Goal: Task Accomplishment & Management: Complete application form

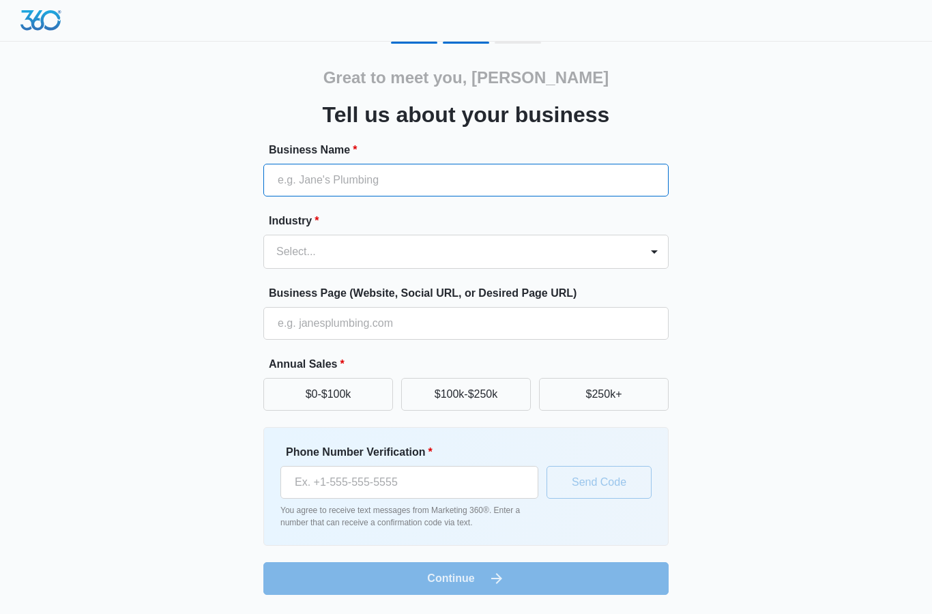
click at [526, 180] on input "Business Name *" at bounding box center [465, 180] width 405 height 33
type input "[PERSON_NAME] Transport FL LLC"
type input "(772) 307-1029"
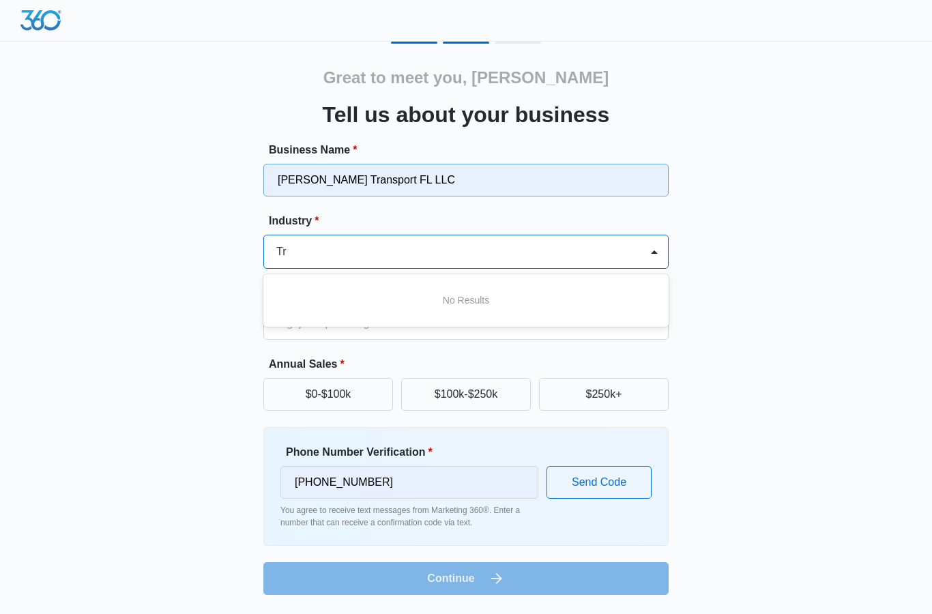
type input "T"
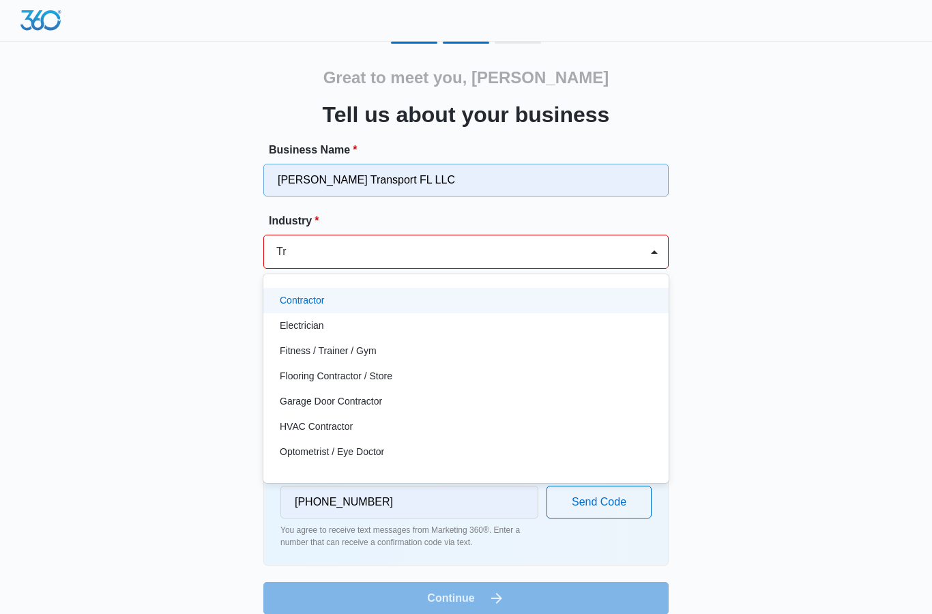
type input "T"
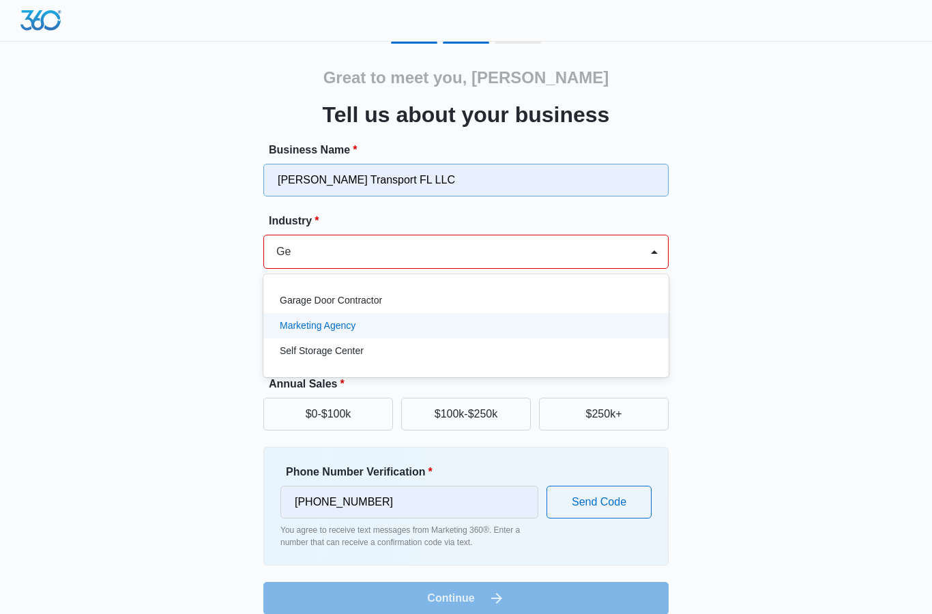
type input "G"
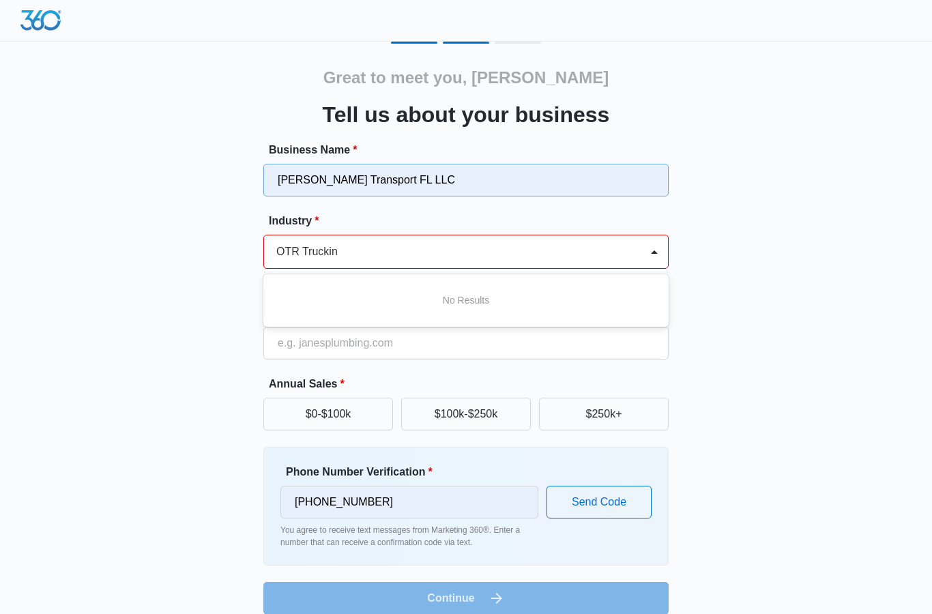
type input "OTR Trucking"
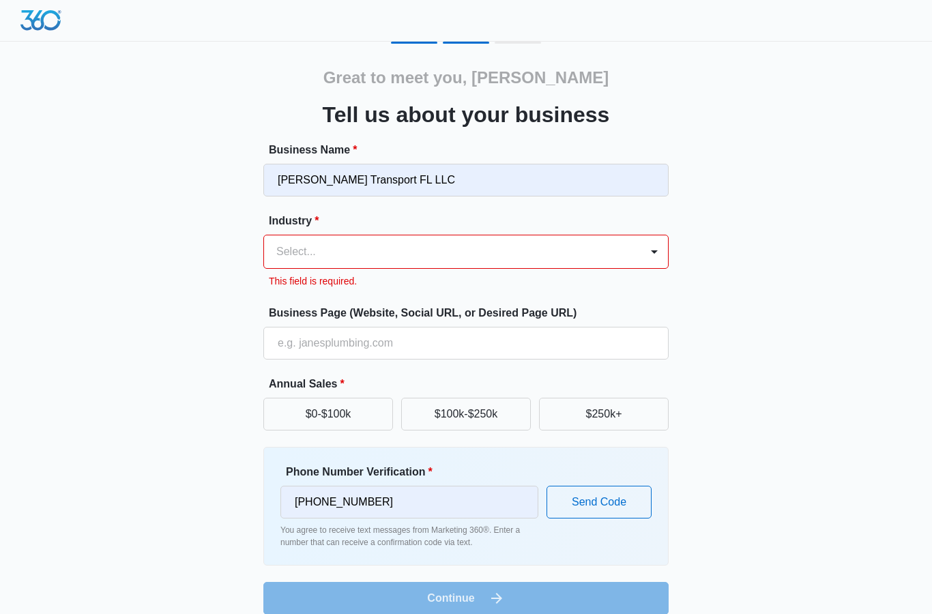
click at [770, 352] on div "Great to meet you, Bernard Tell us about your business Business Name * Mahoney …" at bounding box center [466, 328] width 818 height 573
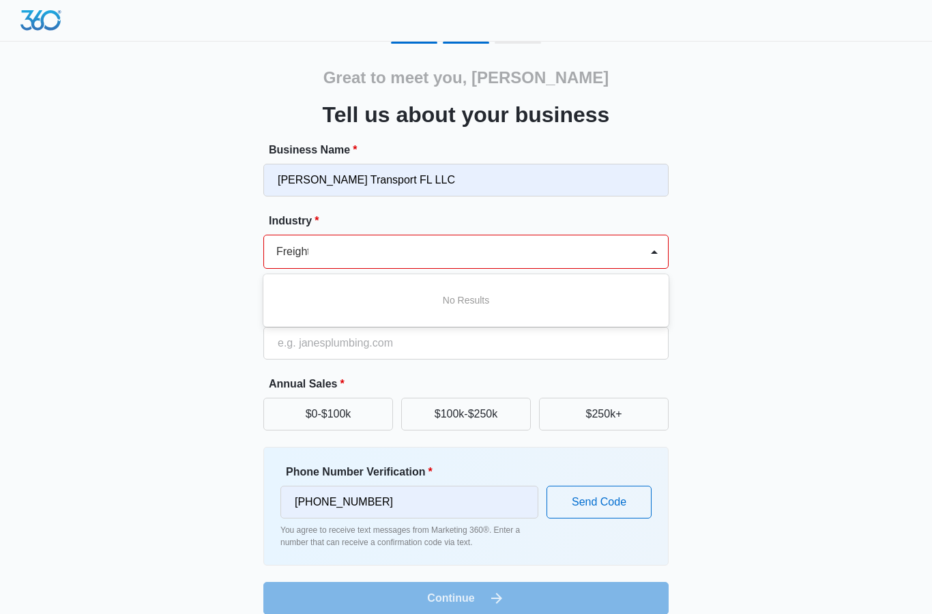
type input "Freight"
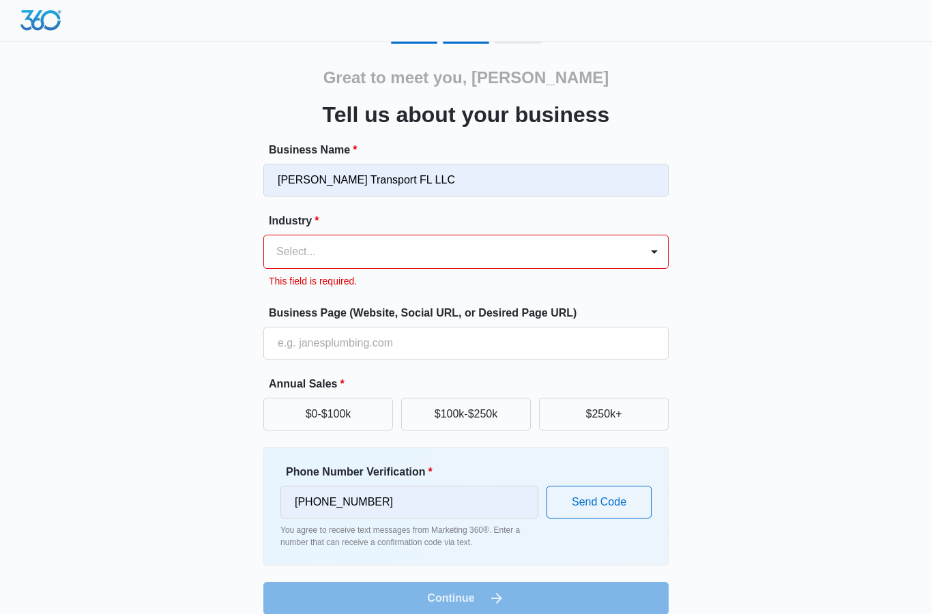
click at [180, 336] on div "Great to meet you, Bernard Tell us about your business Business Name * Mahoney …" at bounding box center [466, 328] width 818 height 573
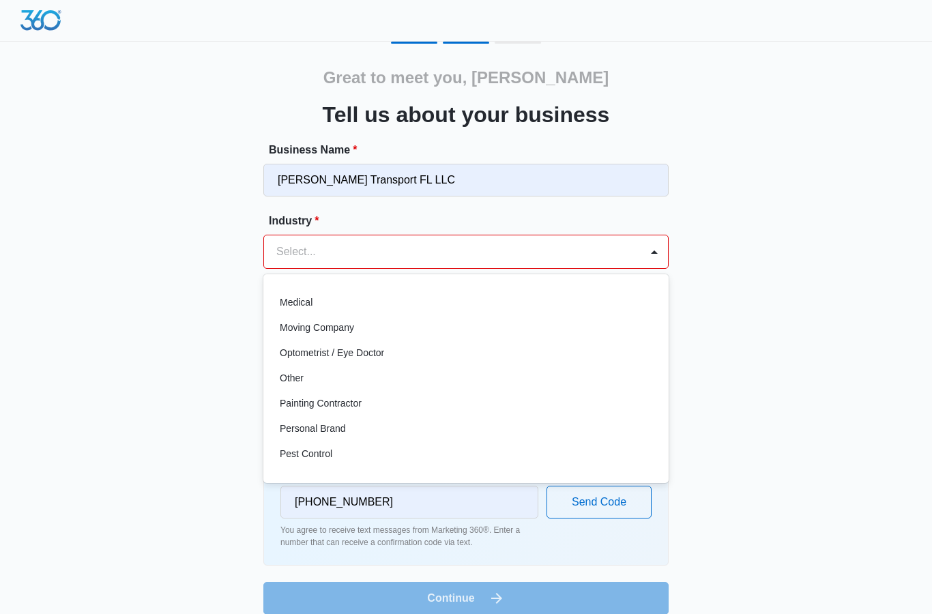
scroll to position [737, 0]
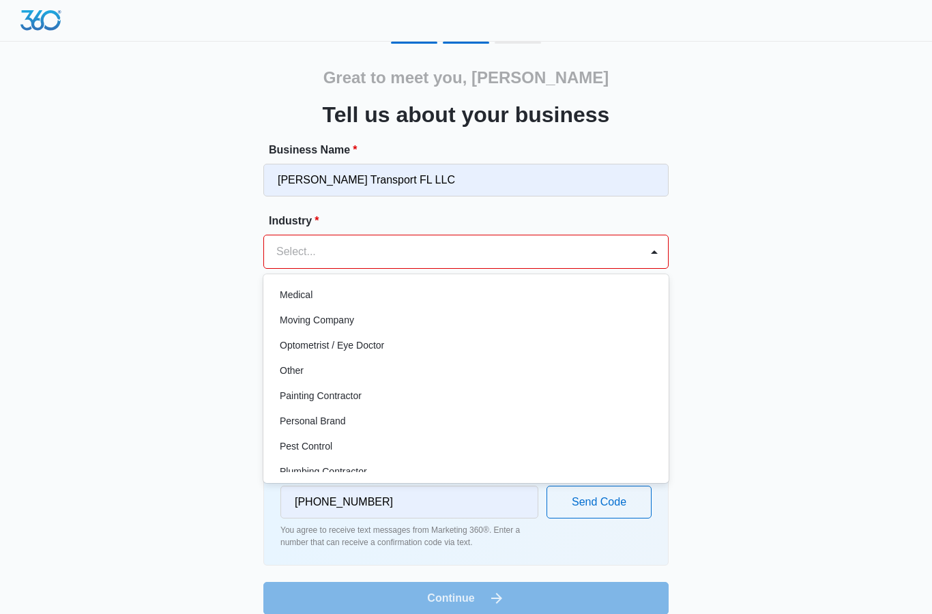
click at [371, 370] on div "Other" at bounding box center [465, 371] width 370 height 14
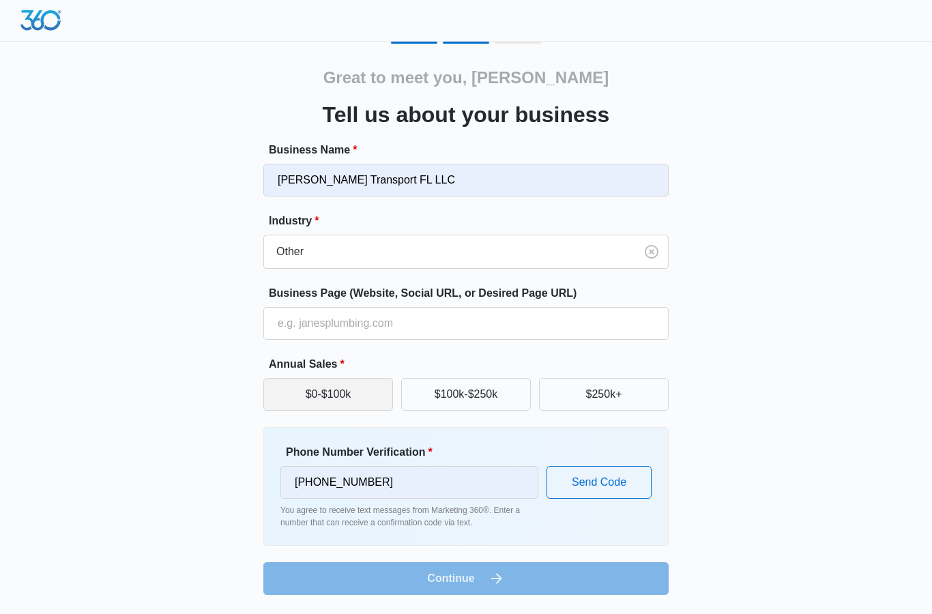
click at [351, 402] on button "$0-$100k" at bounding box center [328, 394] width 130 height 33
click at [607, 481] on button "Send Code" at bounding box center [598, 482] width 105 height 33
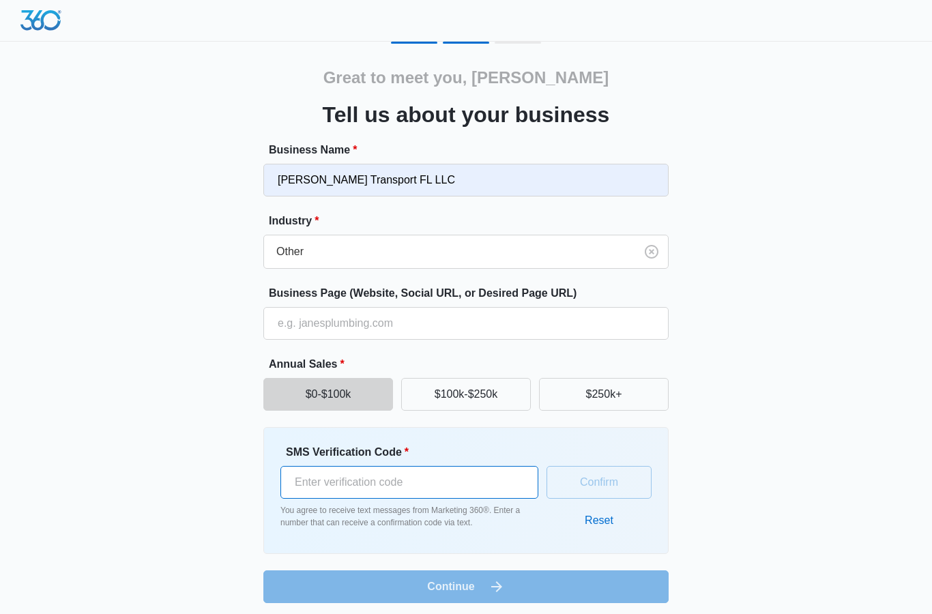
click at [494, 484] on input "SMS Verification Code *" at bounding box center [409, 482] width 258 height 33
type input "702319"
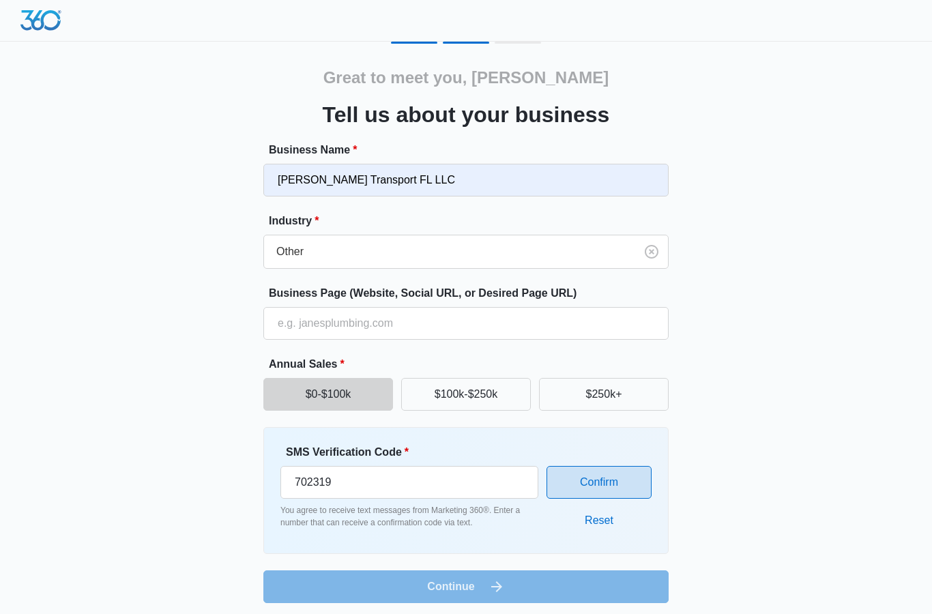
click at [613, 483] on button "Confirm" at bounding box center [598, 482] width 105 height 33
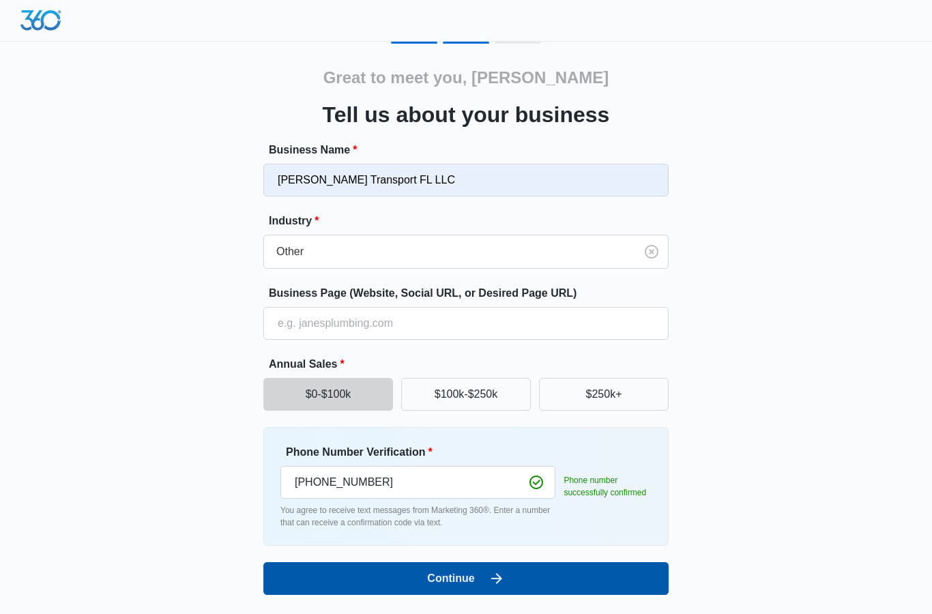
click at [488, 580] on icon "submit" at bounding box center [496, 578] width 16 height 16
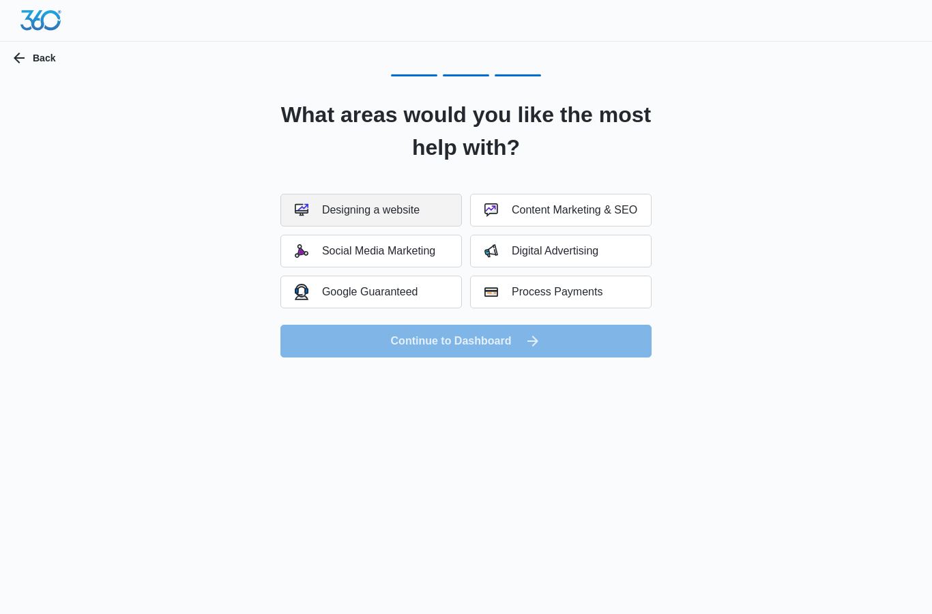
click at [396, 209] on div "Designing a website" at bounding box center [357, 210] width 125 height 14
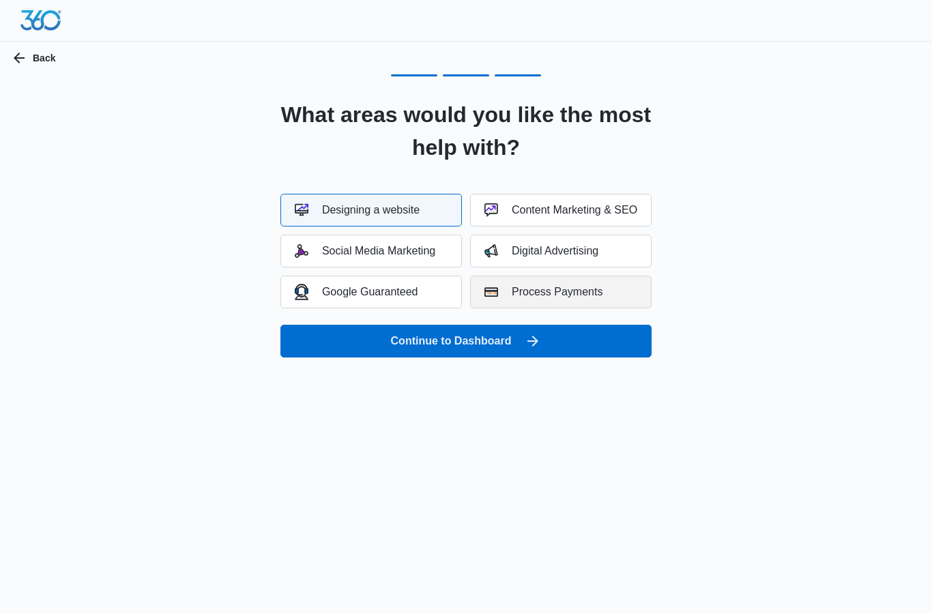
click at [553, 289] on div "Process Payments" at bounding box center [543, 292] width 118 height 14
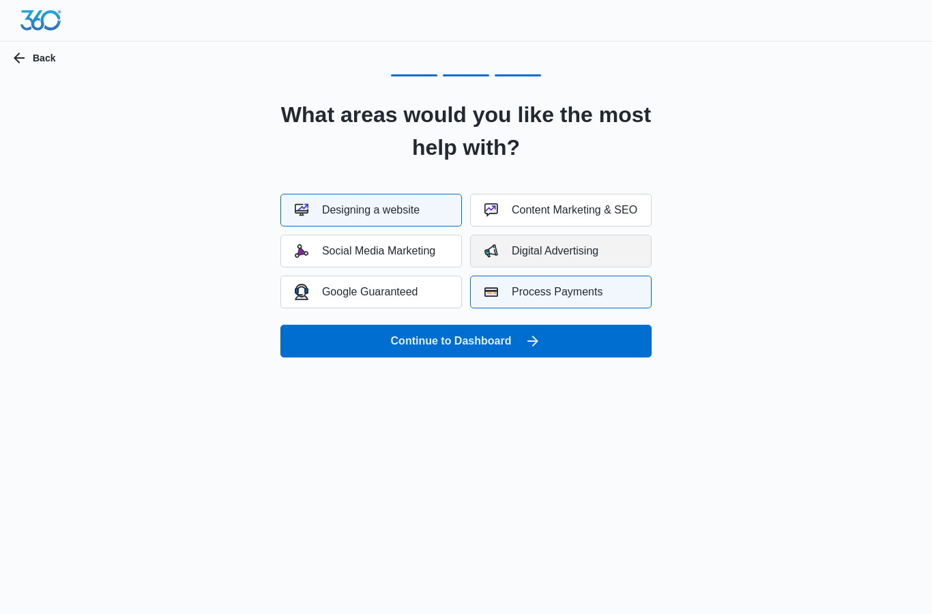
click at [557, 257] on div "Digital Advertising" at bounding box center [541, 251] width 114 height 14
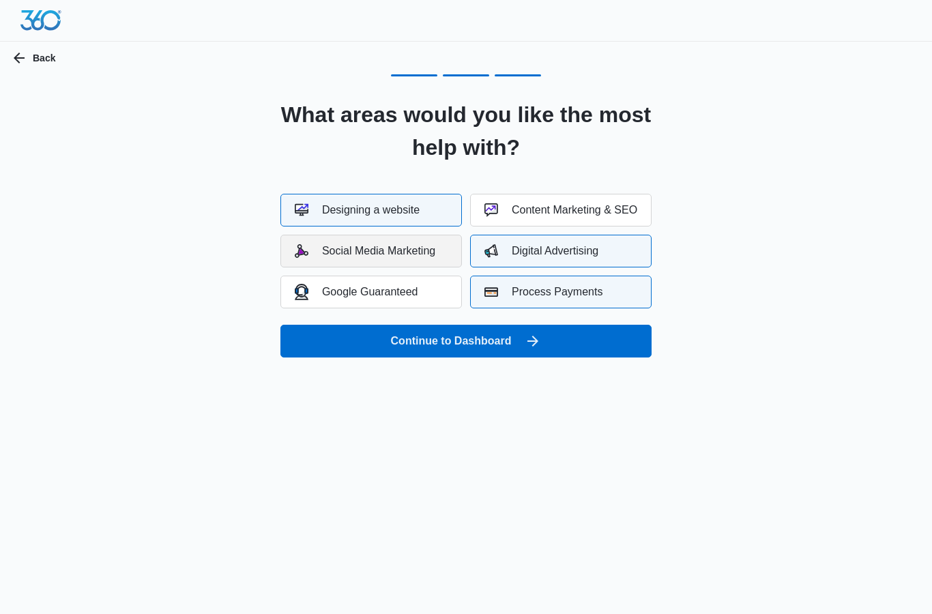
click at [414, 258] on button "Social Media Marketing" at bounding box center [370, 251] width 181 height 33
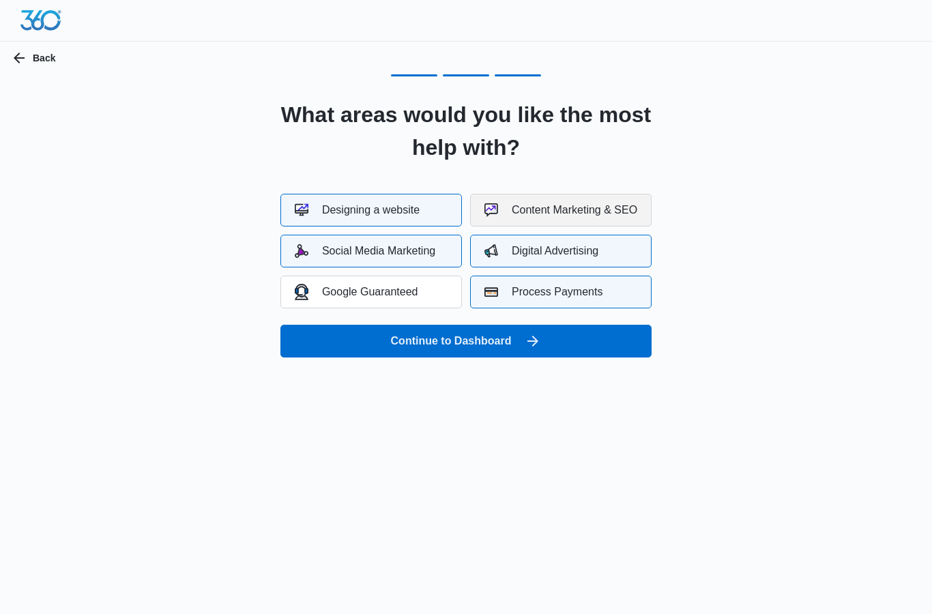
click at [574, 213] on div "Content Marketing & SEO" at bounding box center [560, 210] width 153 height 14
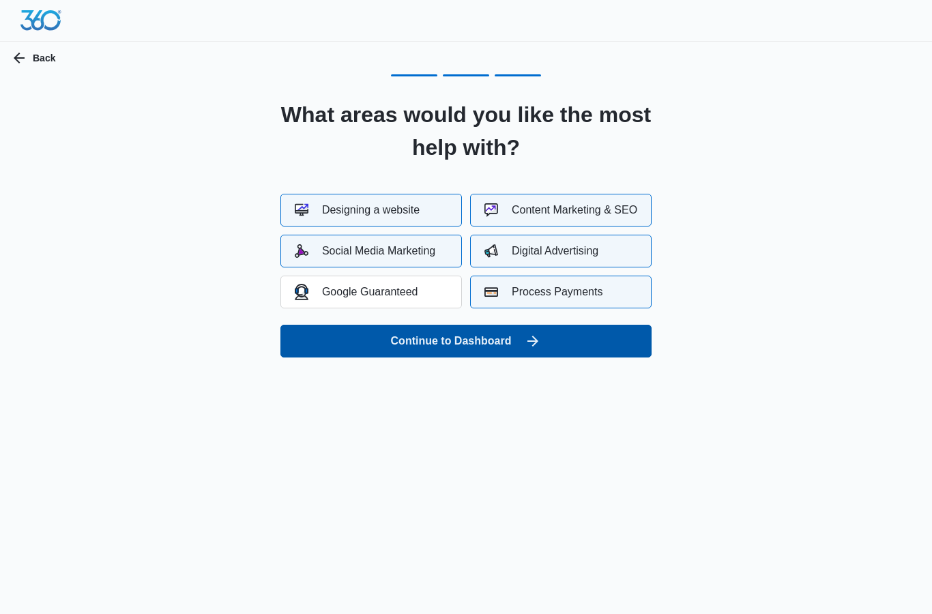
click at [493, 344] on button "Continue to Dashboard" at bounding box center [465, 341] width 371 height 33
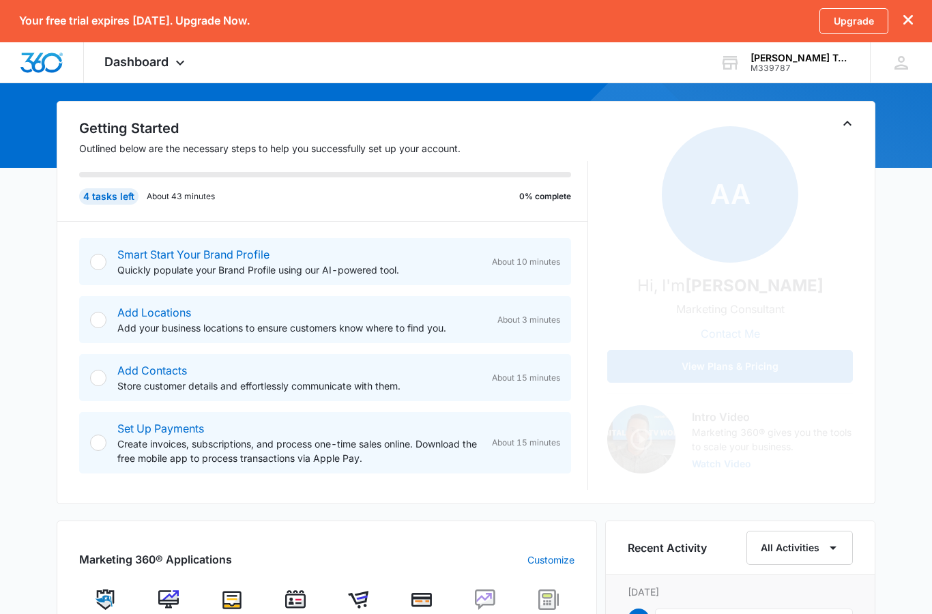
scroll to position [98, 0]
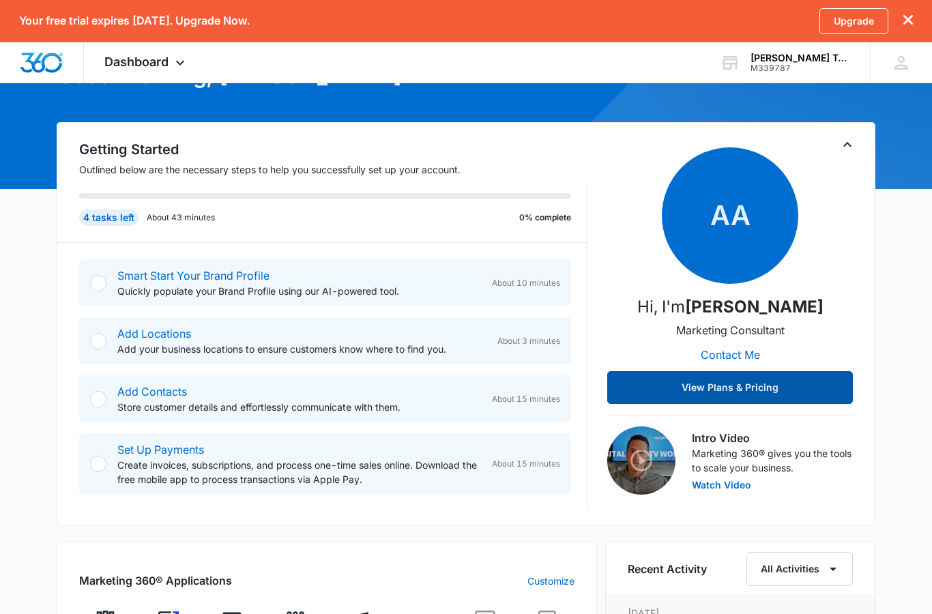
click at [738, 389] on button "View Plans & Pricing" at bounding box center [730, 387] width 246 height 33
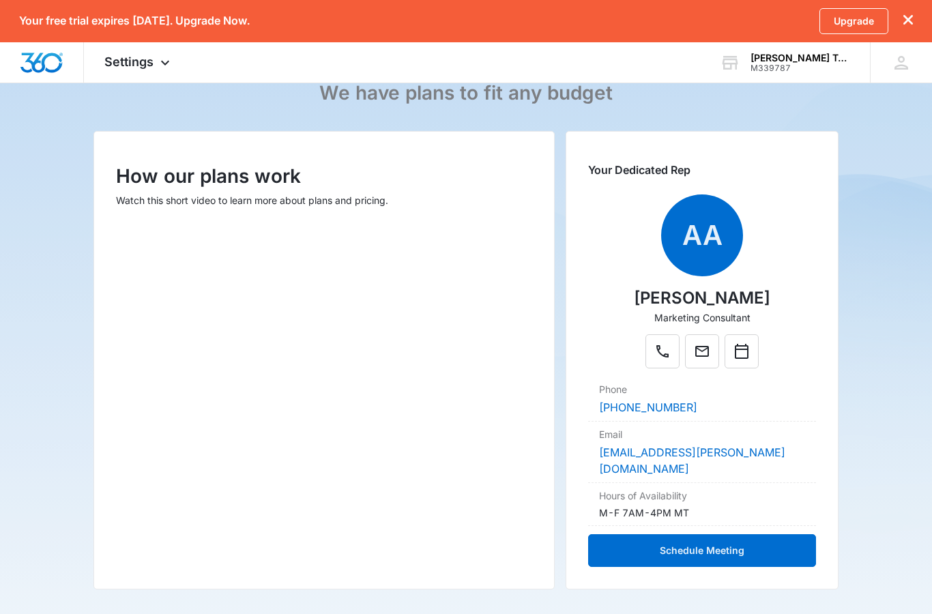
scroll to position [121, 0]
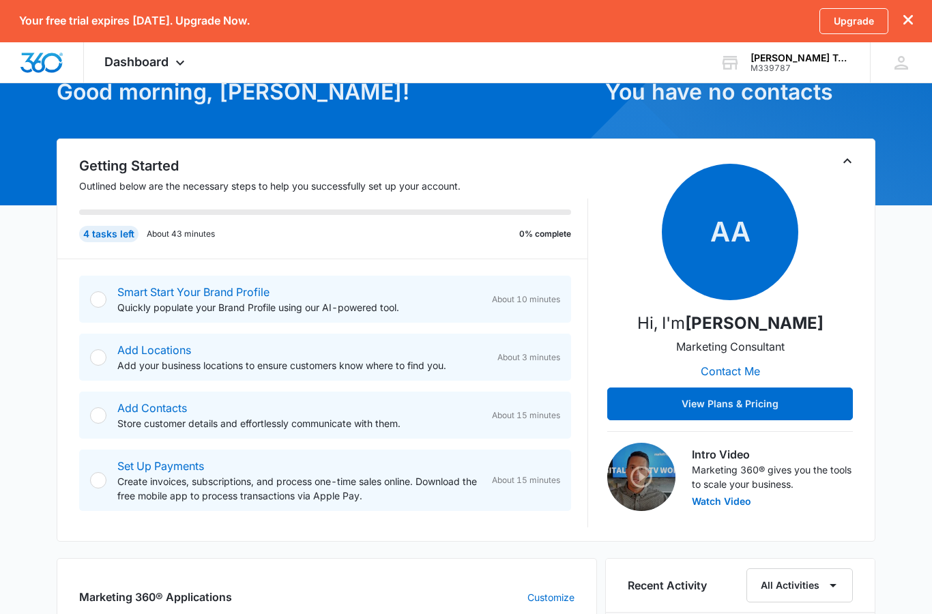
scroll to position [83, 0]
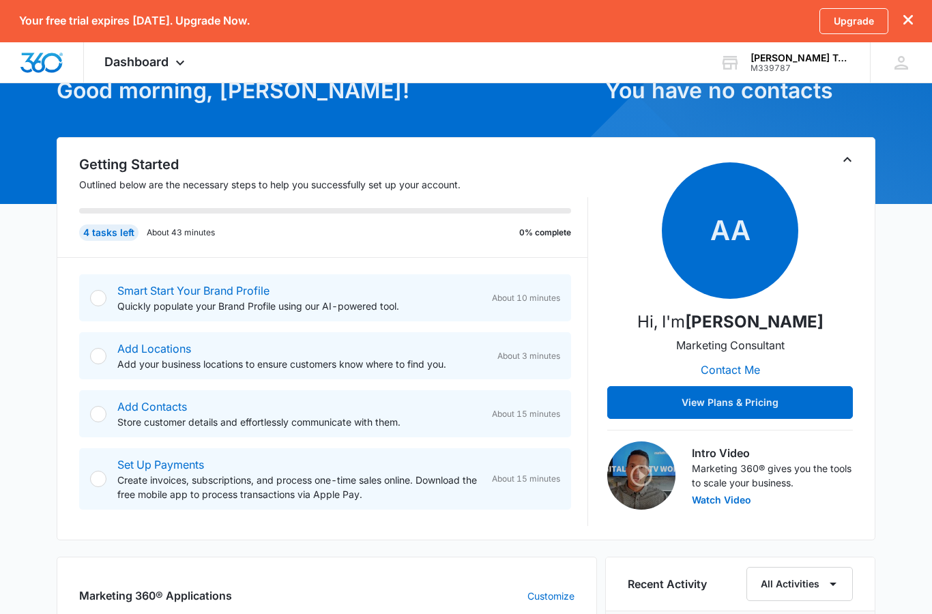
click at [104, 299] on div at bounding box center [98, 298] width 16 height 16
click at [97, 301] on div at bounding box center [98, 298] width 16 height 16
click at [164, 297] on link "Smart Start Your Brand Profile" at bounding box center [193, 291] width 152 height 14
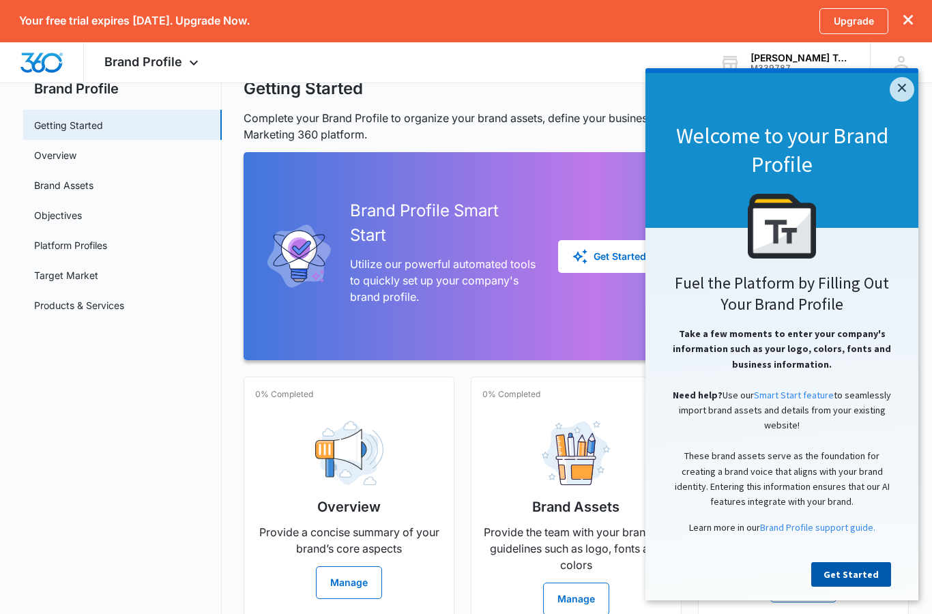
click at [850, 577] on link "Get Started" at bounding box center [851, 574] width 80 height 25
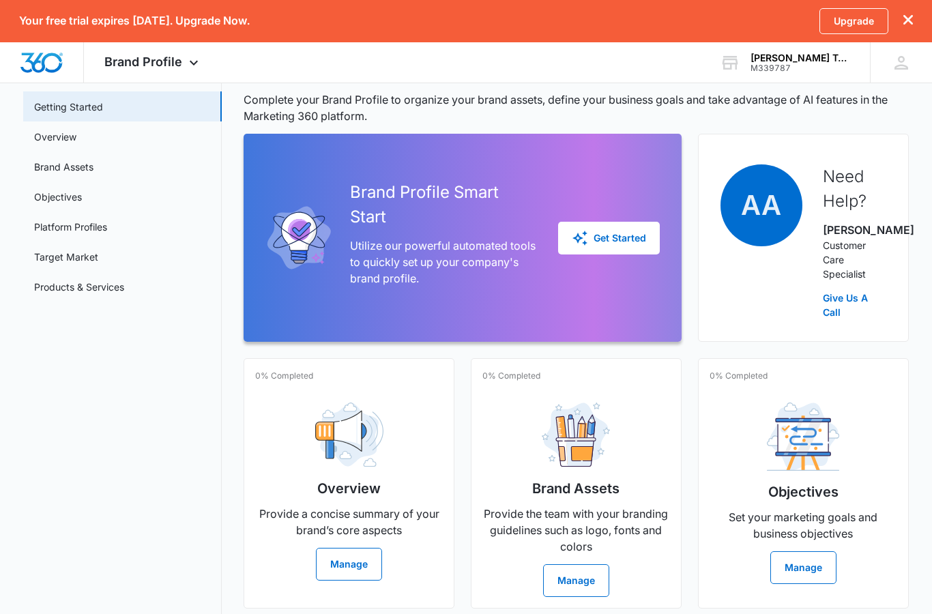
scroll to position [67, 0]
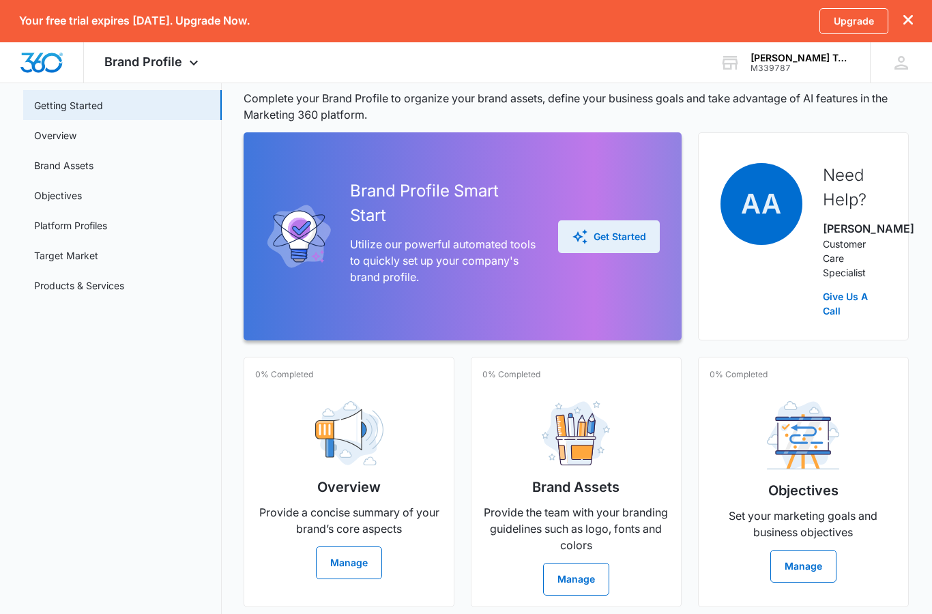
click at [627, 239] on div "Get Started" at bounding box center [609, 236] width 74 height 16
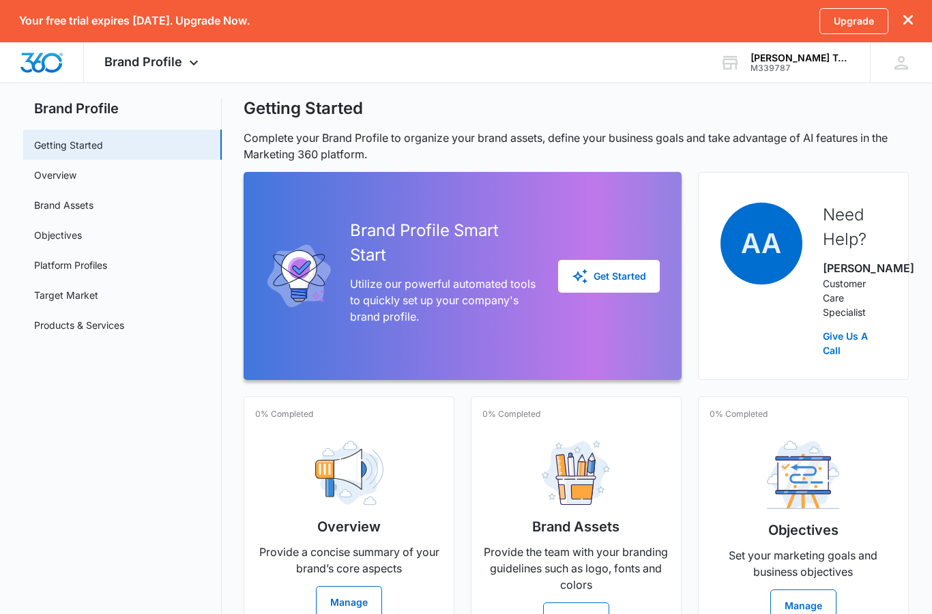
scroll to position [33, 0]
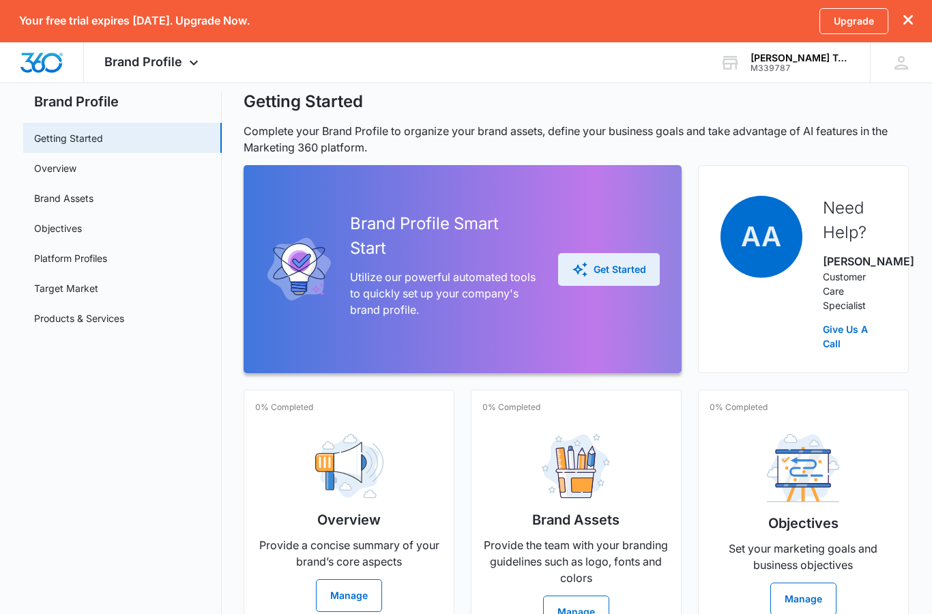
click at [617, 286] on button "Get Started" at bounding box center [609, 270] width 102 height 33
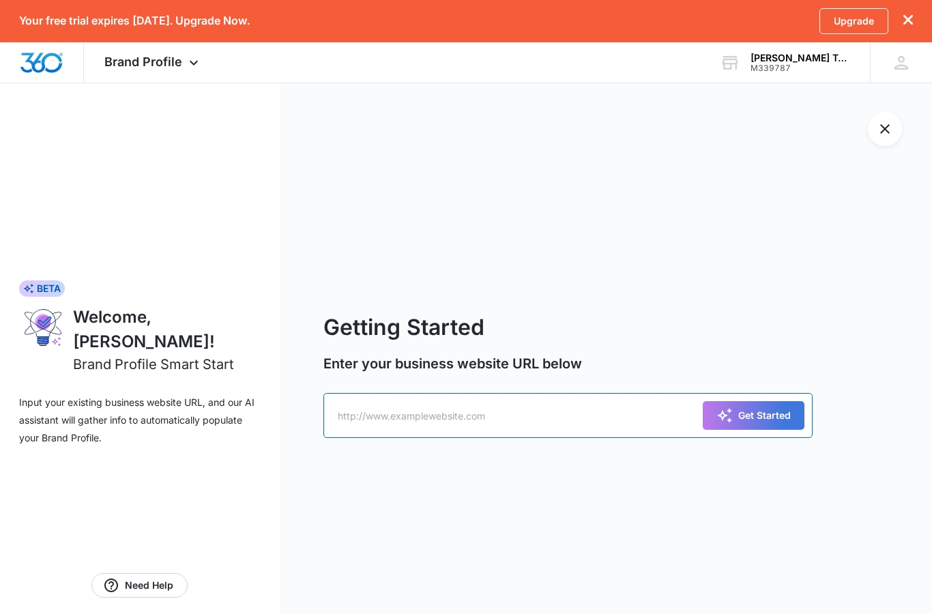
click at [517, 438] on input "text" at bounding box center [567, 415] width 489 height 45
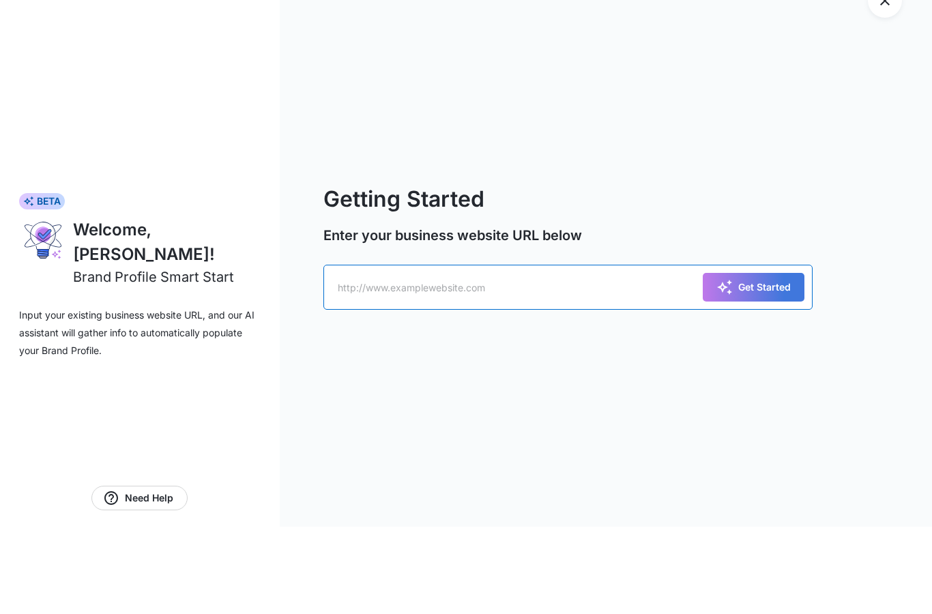
scroll to position [95, 0]
type input "[EMAIL_ADDRESS][DOMAIN_NAME]"
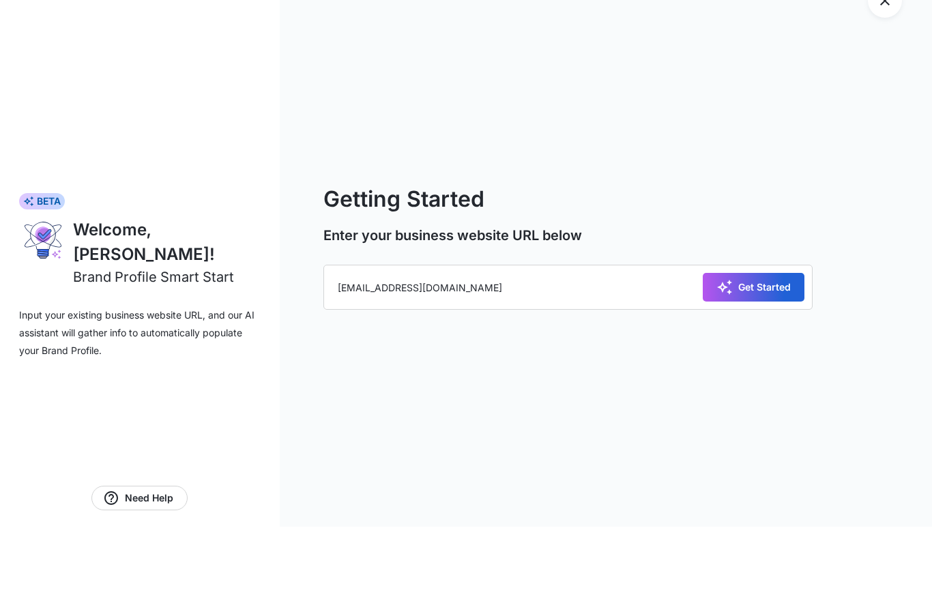
click at [758, 366] on div "Get Started" at bounding box center [753, 374] width 74 height 16
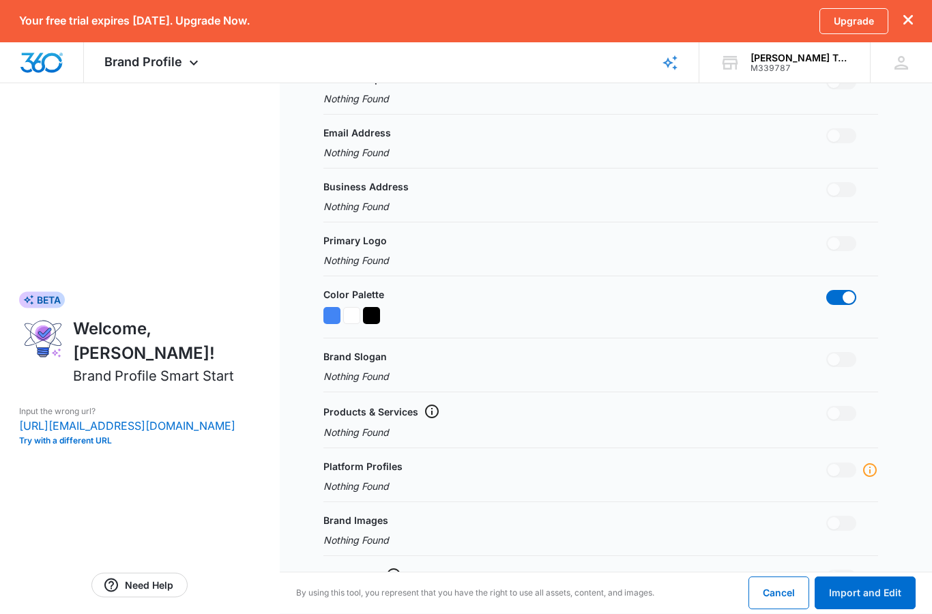
scroll to position [0, 0]
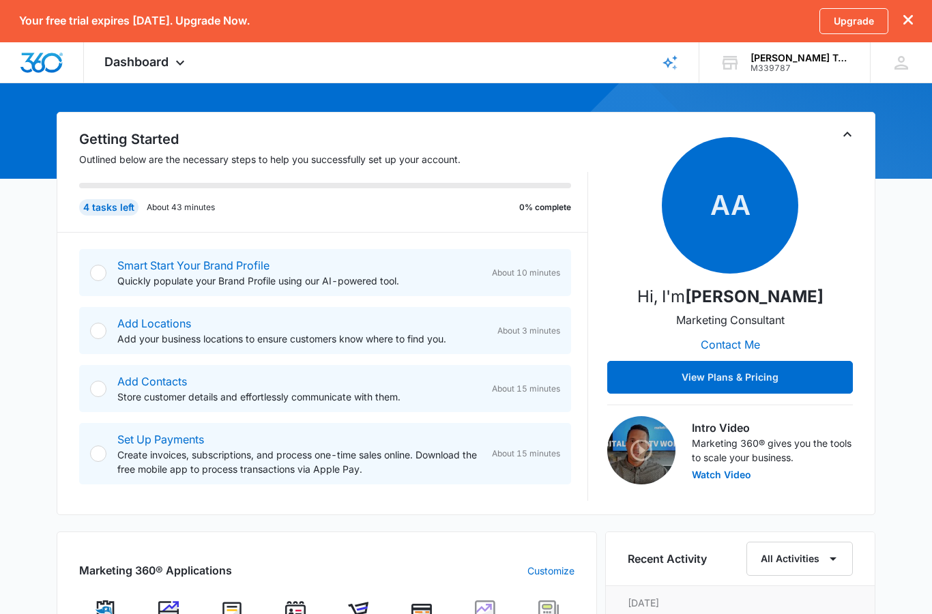
scroll to position [108, 0]
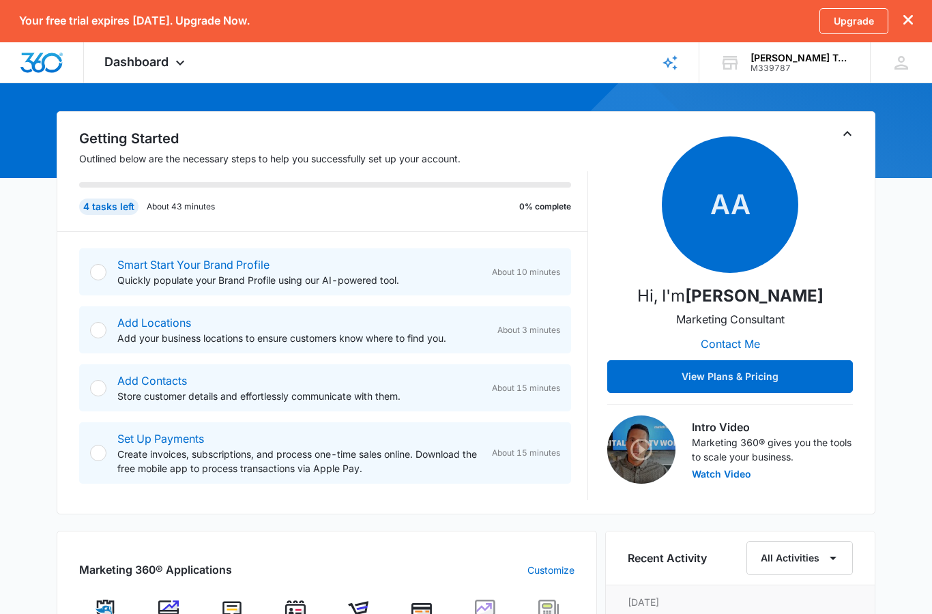
click at [101, 337] on div at bounding box center [98, 330] width 16 height 16
click at [179, 325] on link "Add Locations" at bounding box center [154, 323] width 74 height 14
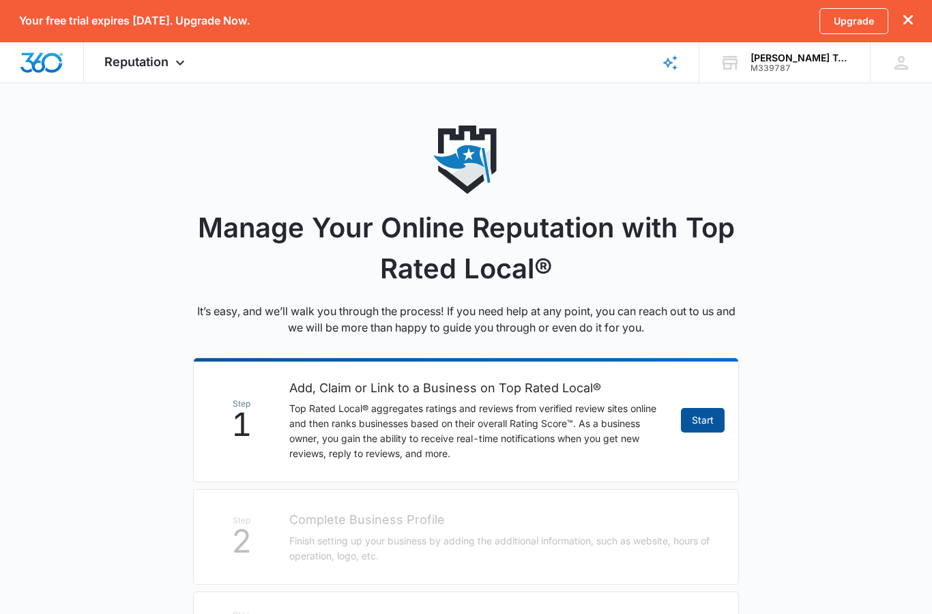
click at [709, 419] on link "Start" at bounding box center [703, 420] width 44 height 25
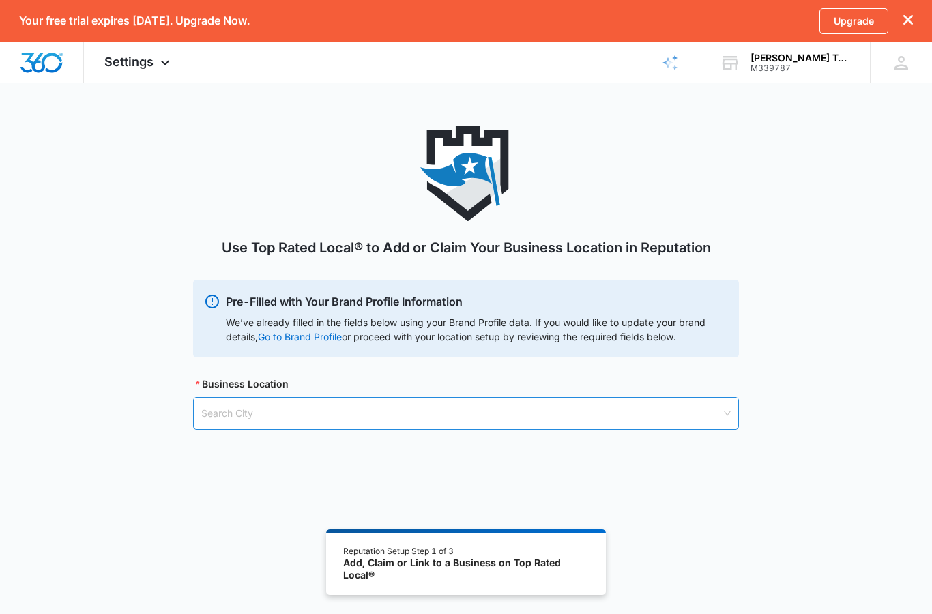
click at [582, 418] on input "search" at bounding box center [461, 413] width 520 height 31
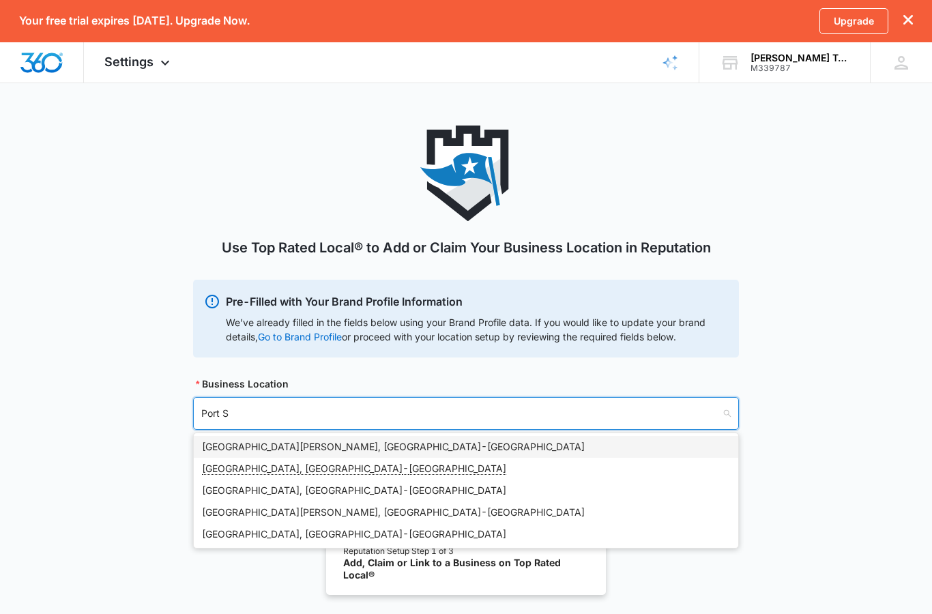
type input "[GEOGRAPHIC_DATA]"
click at [288, 448] on div "[GEOGRAPHIC_DATA][PERSON_NAME], [GEOGRAPHIC_DATA] - [GEOGRAPHIC_DATA]" at bounding box center [466, 446] width 528 height 15
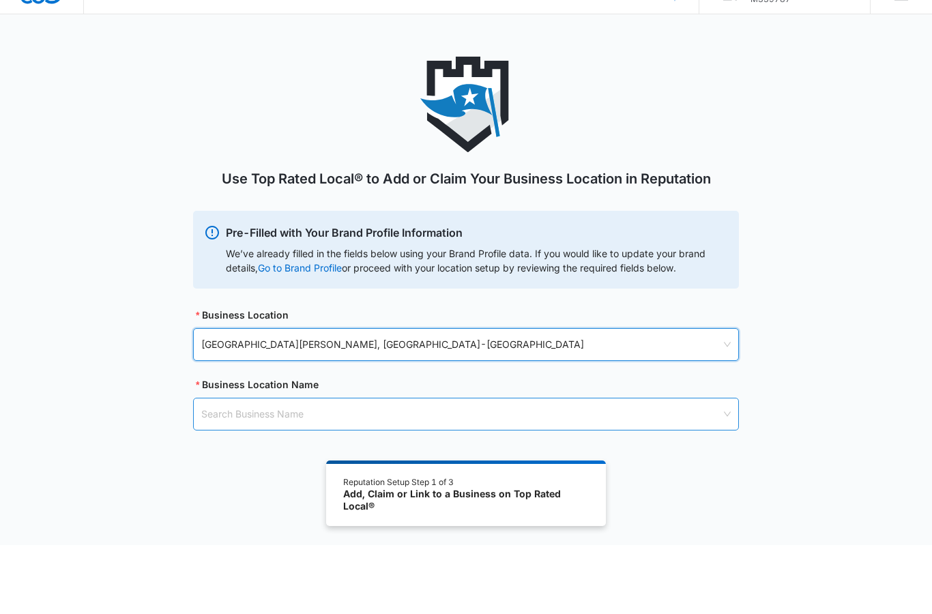
click at [559, 467] on input "search" at bounding box center [461, 482] width 520 height 31
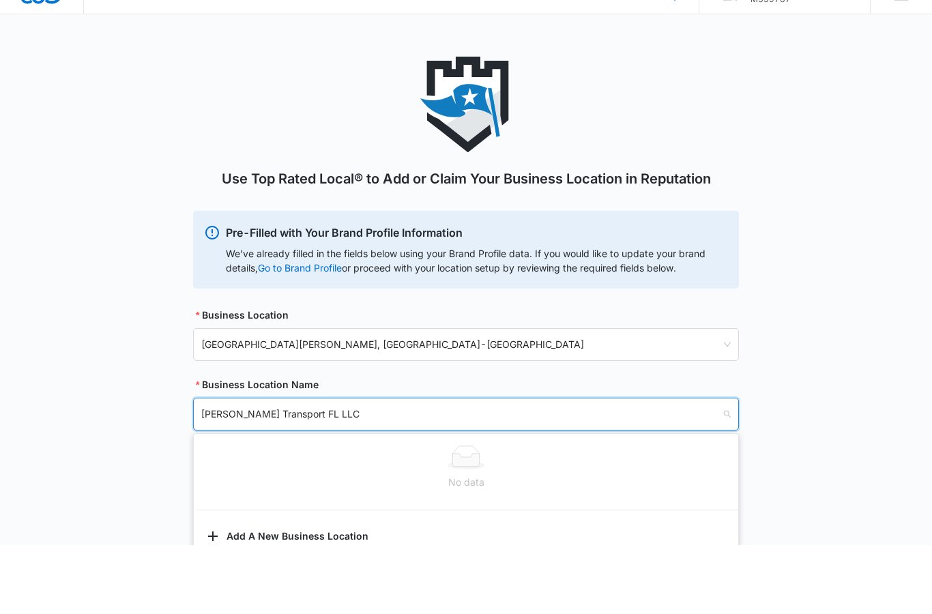
type input "[PERSON_NAME] Transport FL LLC"
click at [812, 417] on div "Use Top Rated Local® to Add or Claim Your Business Location in Reputation Pre-F…" at bounding box center [466, 328] width 932 height 406
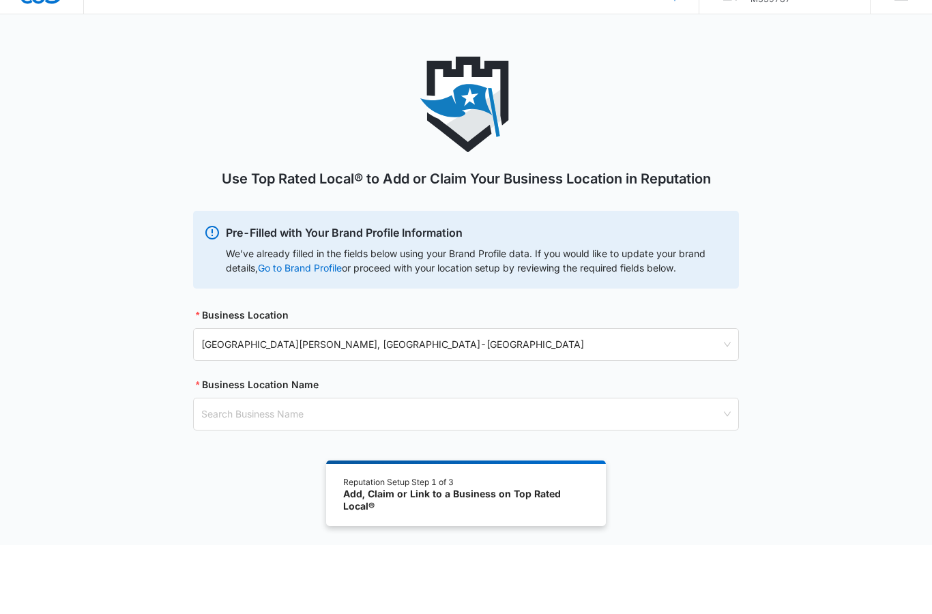
scroll to position [69, 0]
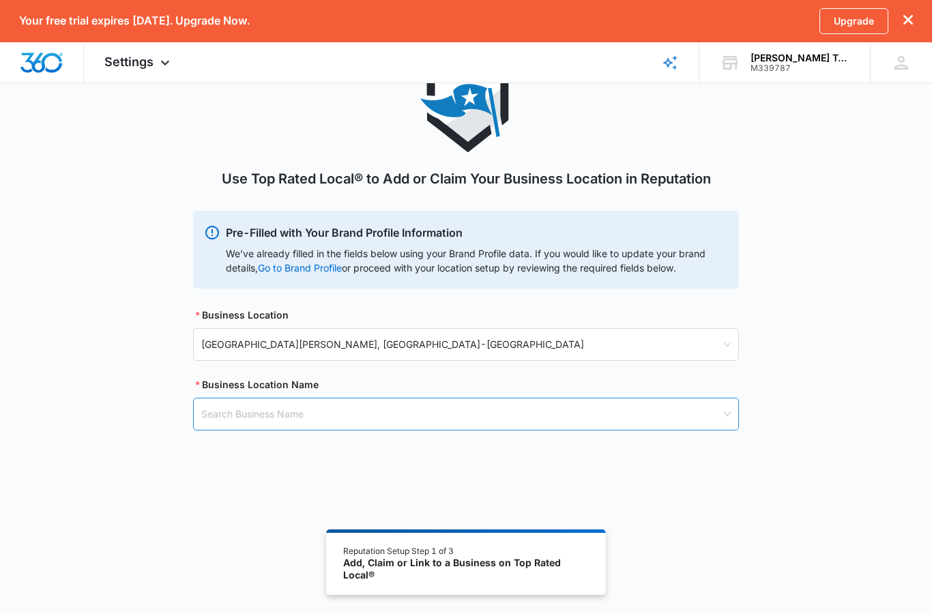
click at [451, 411] on input "search" at bounding box center [461, 413] width 520 height 31
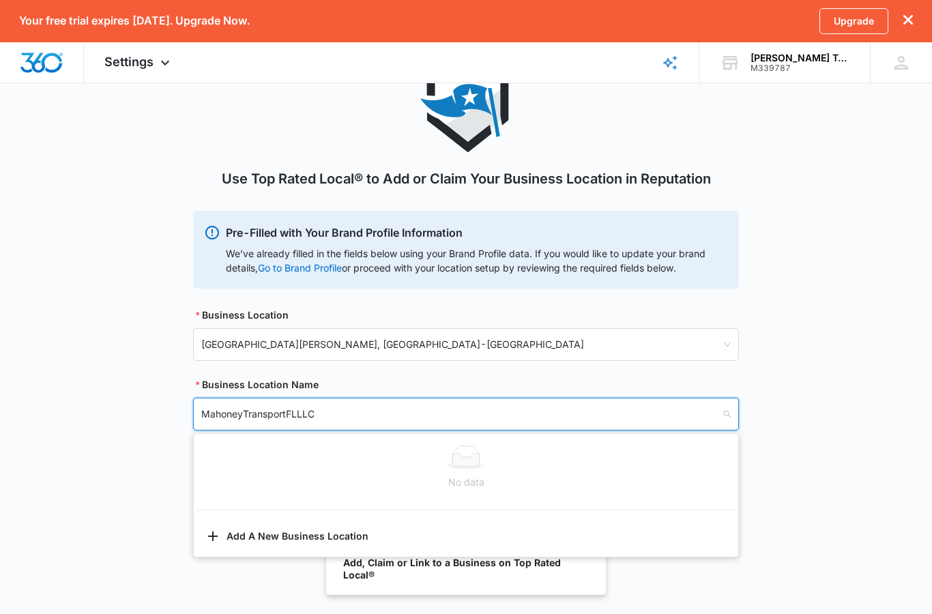
click at [365, 475] on div "No data" at bounding box center [466, 482] width 528 height 15
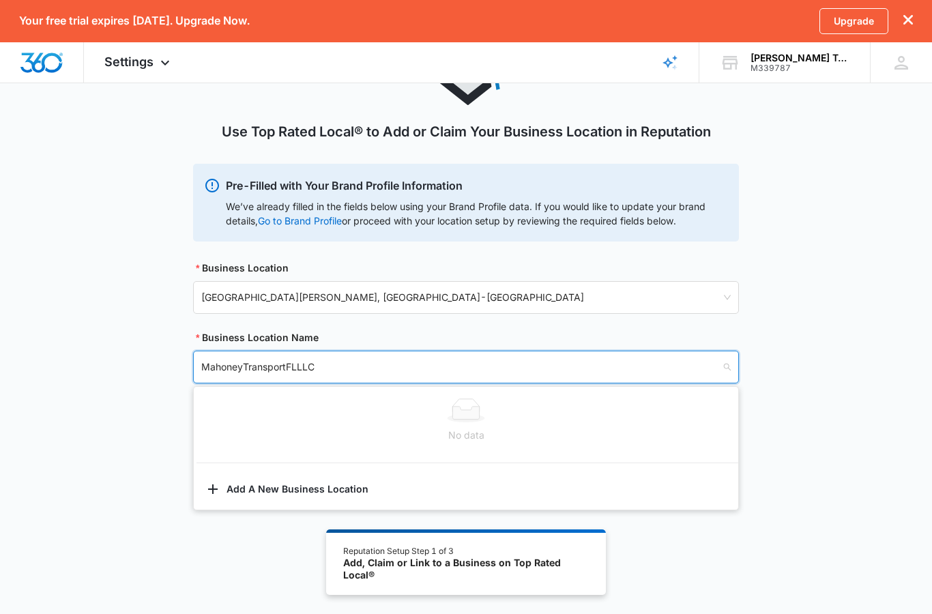
scroll to position [148, 0]
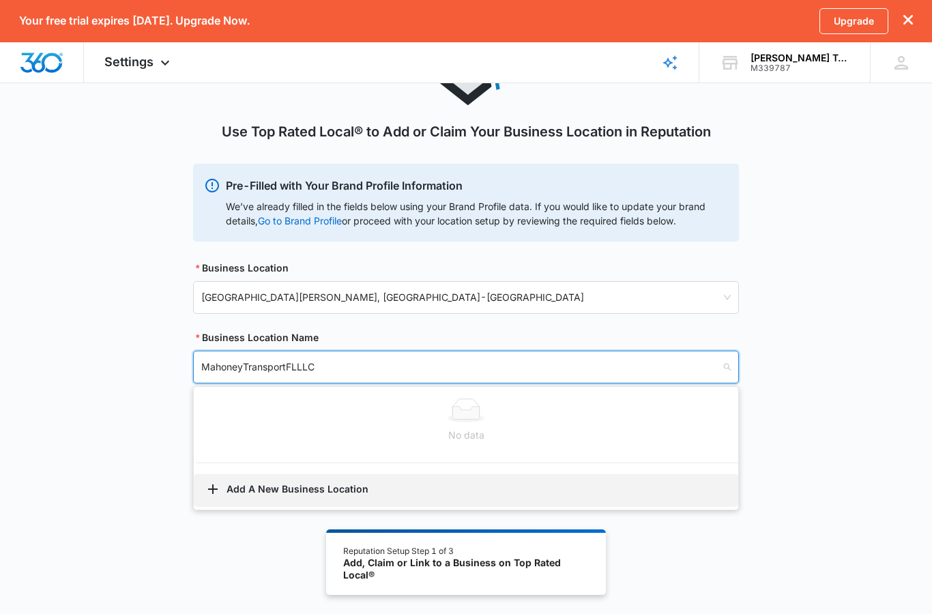
type input "MahoneyTransportFLLLC"
click at [315, 474] on button "Add A New Business Location" at bounding box center [466, 490] width 544 height 33
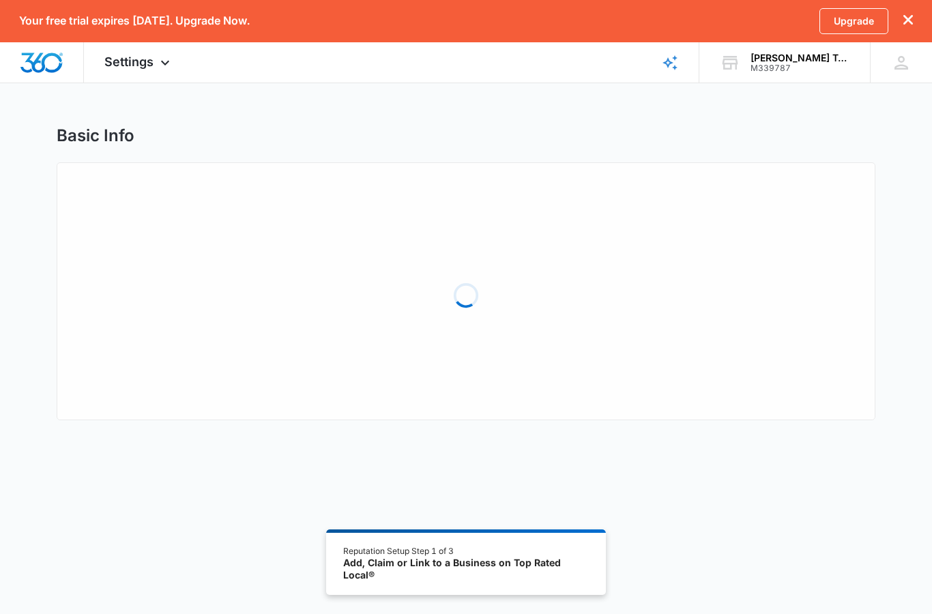
select select "[US_STATE]"
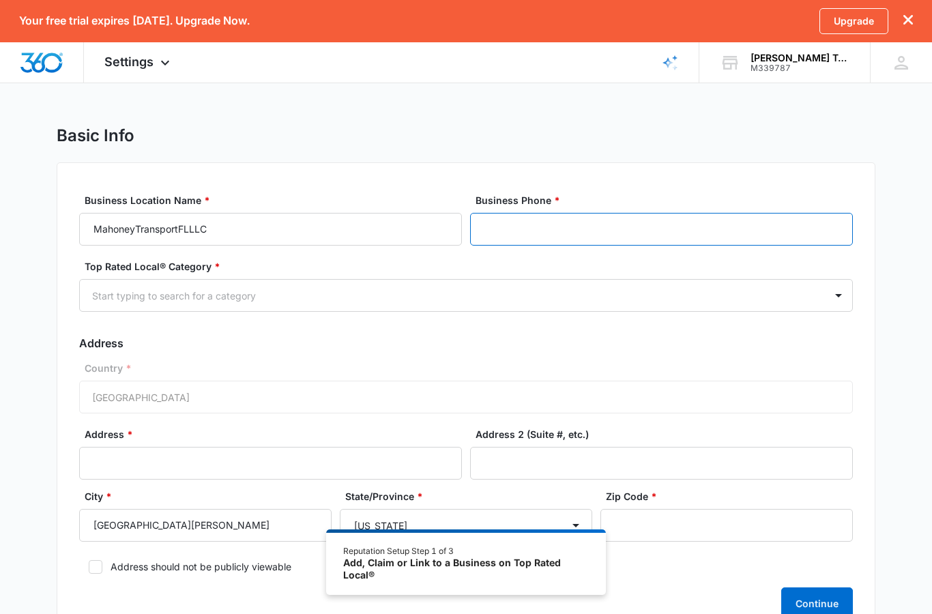
click at [567, 233] on input "Business Phone *" at bounding box center [661, 229] width 383 height 33
type input "[PHONE_NUMBER]"
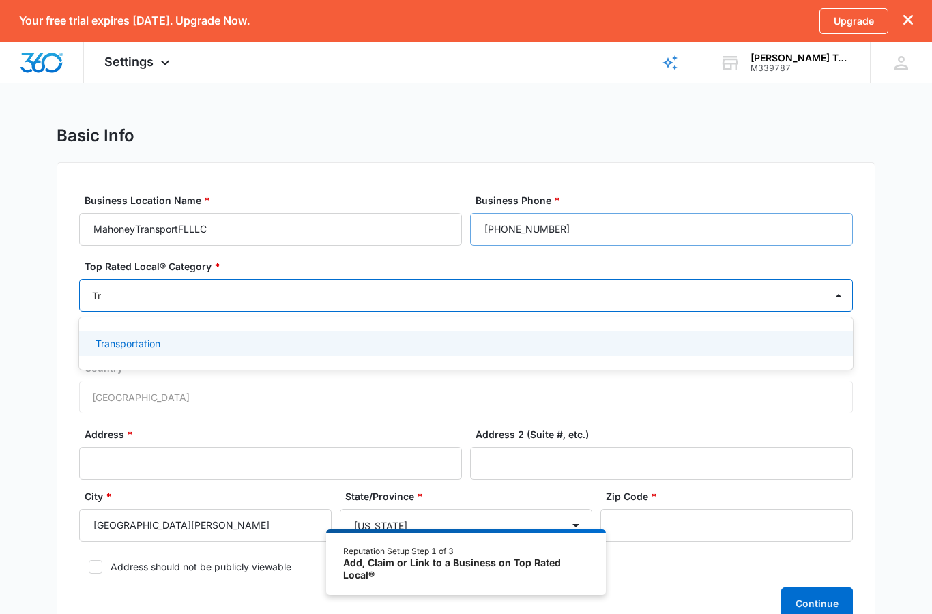
type input "T"
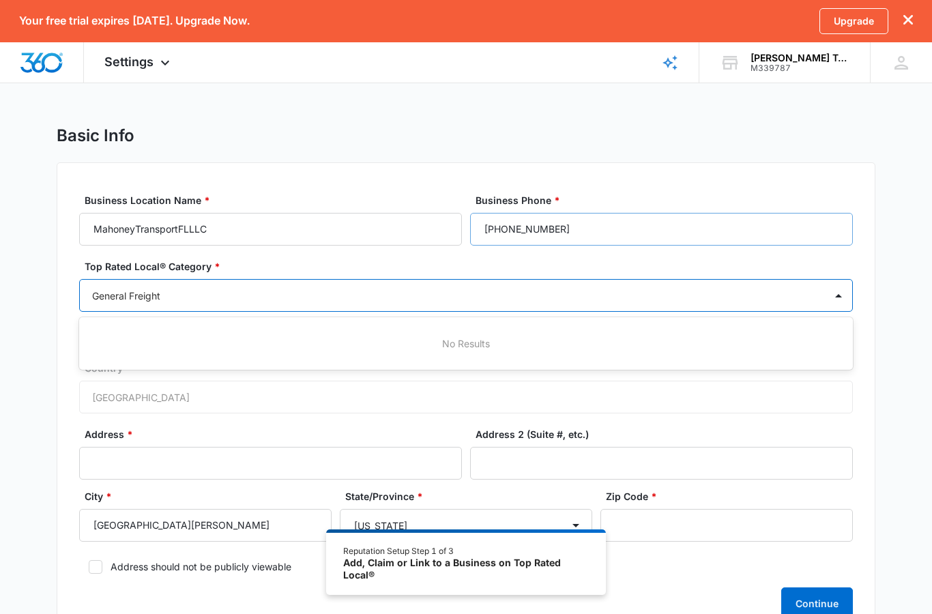
type input "General Freight"
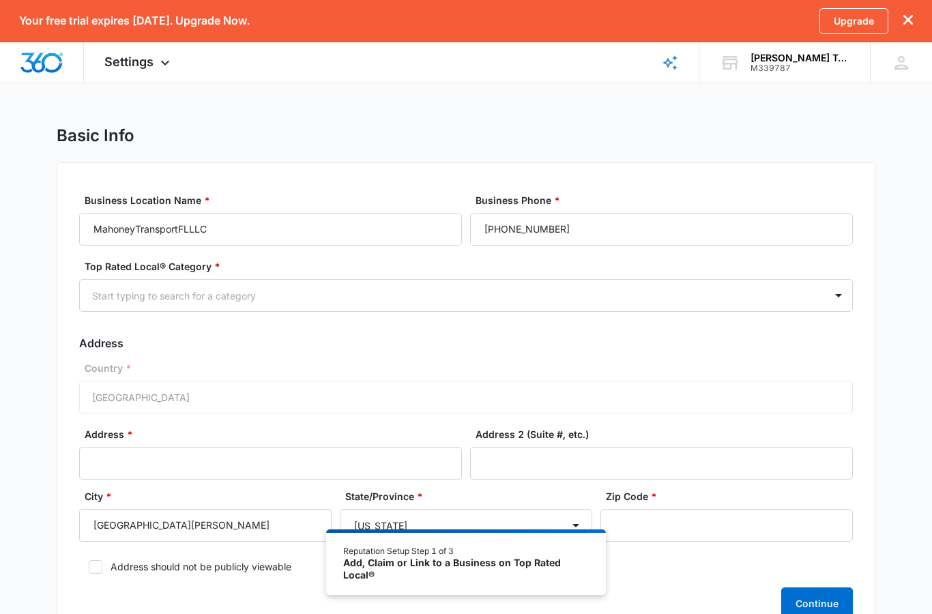
click at [891, 400] on div "Basic Info Business Location Name * MahoneyTransportFLLLC Business Phone * [PHO…" at bounding box center [466, 391] width 932 height 533
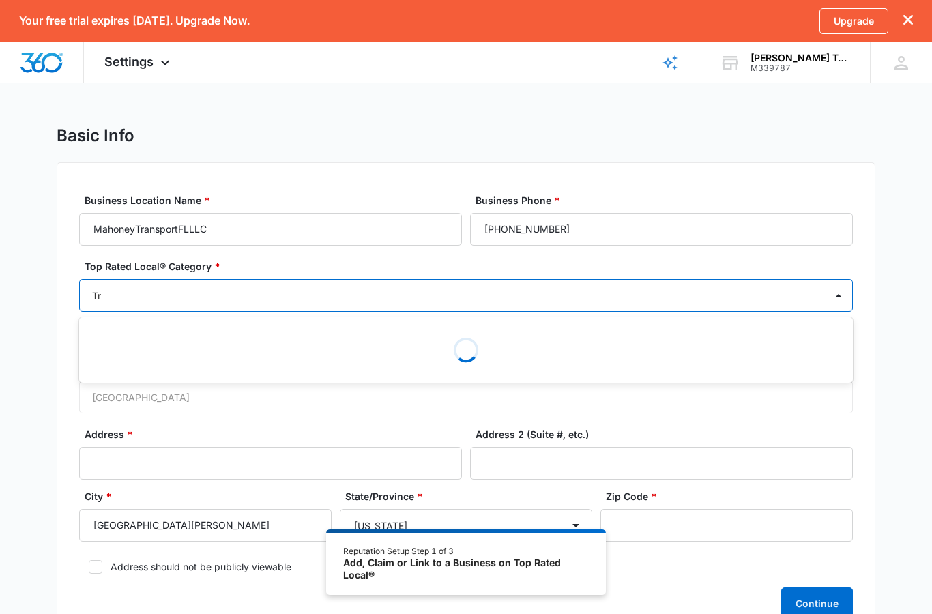
type input "T"
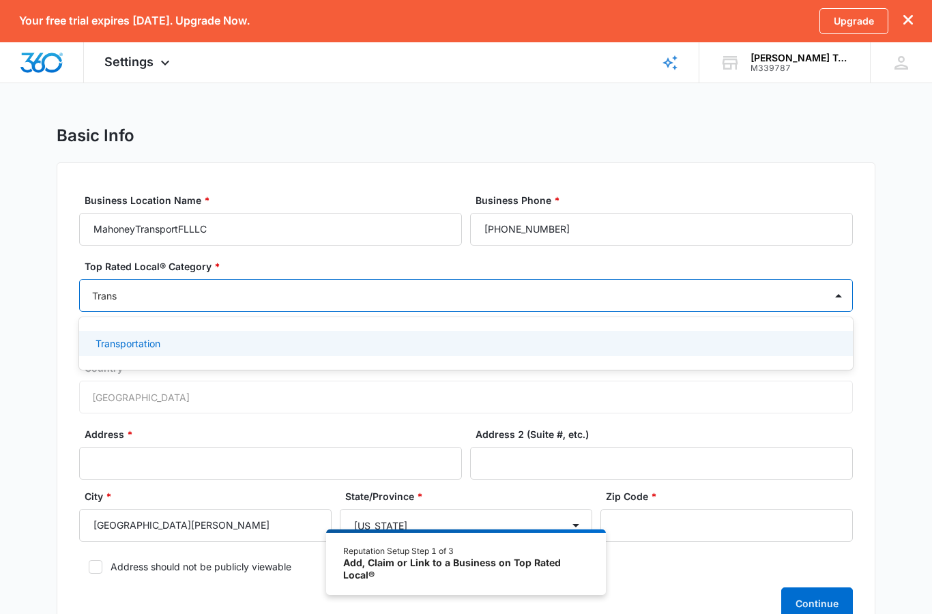
click at [155, 344] on p "Transportation" at bounding box center [127, 343] width 65 height 14
type input "Trans"
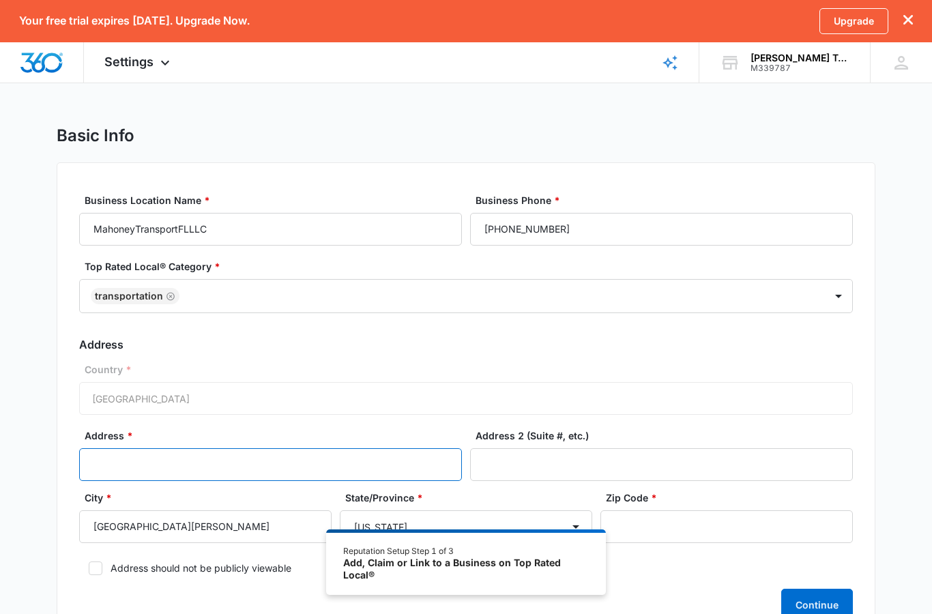
click at [300, 464] on input "Address *" at bounding box center [270, 464] width 383 height 33
type input "[STREET_ADDRESS]"
type input "34983"
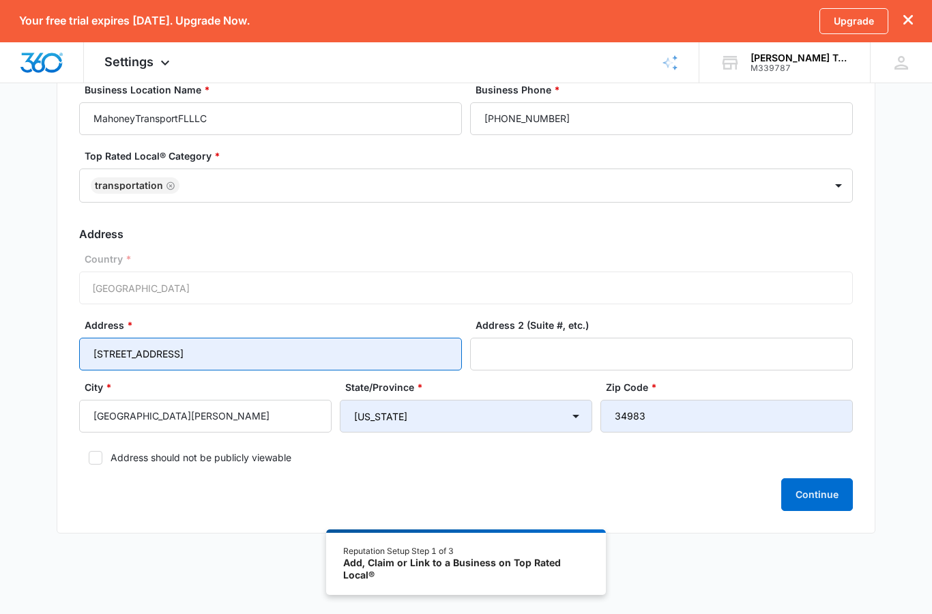
scroll to position [115, 0]
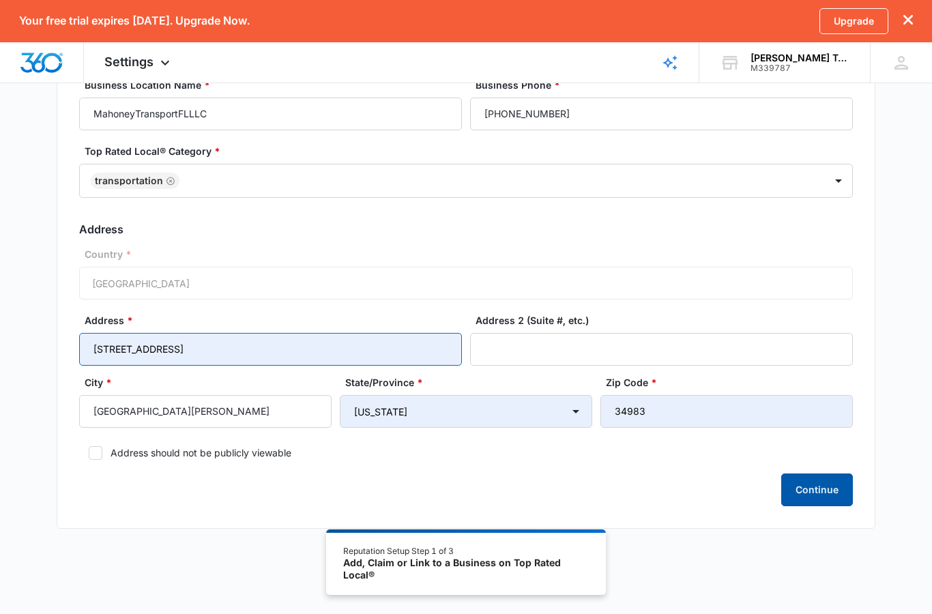
click at [816, 486] on button "Continue" at bounding box center [817, 489] width 72 height 33
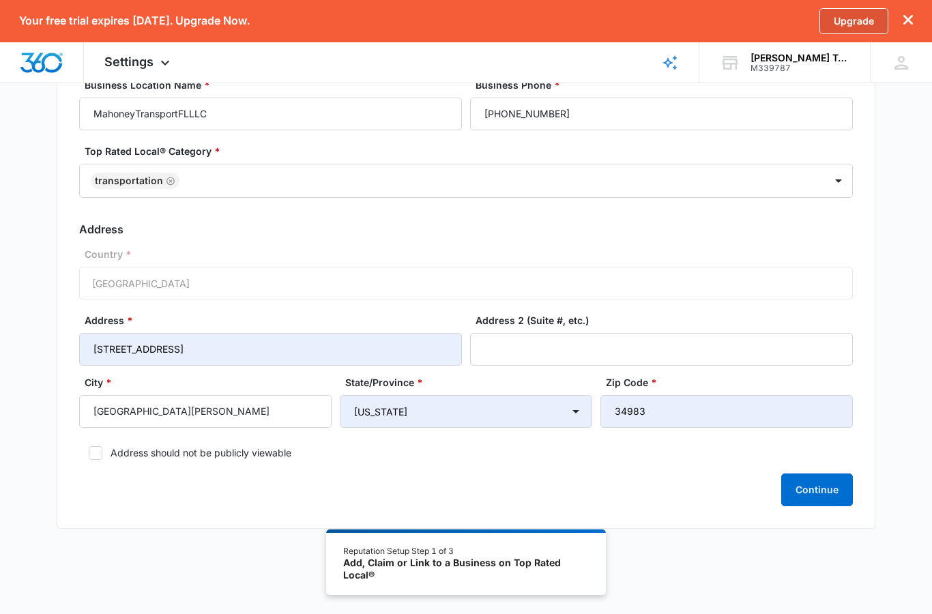
click at [861, 29] on link "Upgrade" at bounding box center [853, 21] width 69 height 26
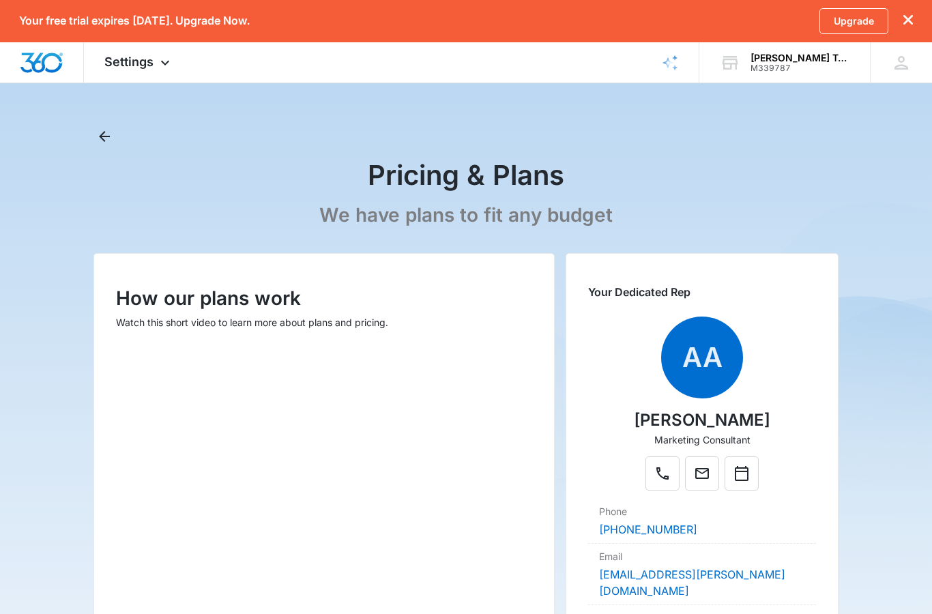
click at [908, 25] on button "dismiss this dialog" at bounding box center [908, 20] width 10 height 13
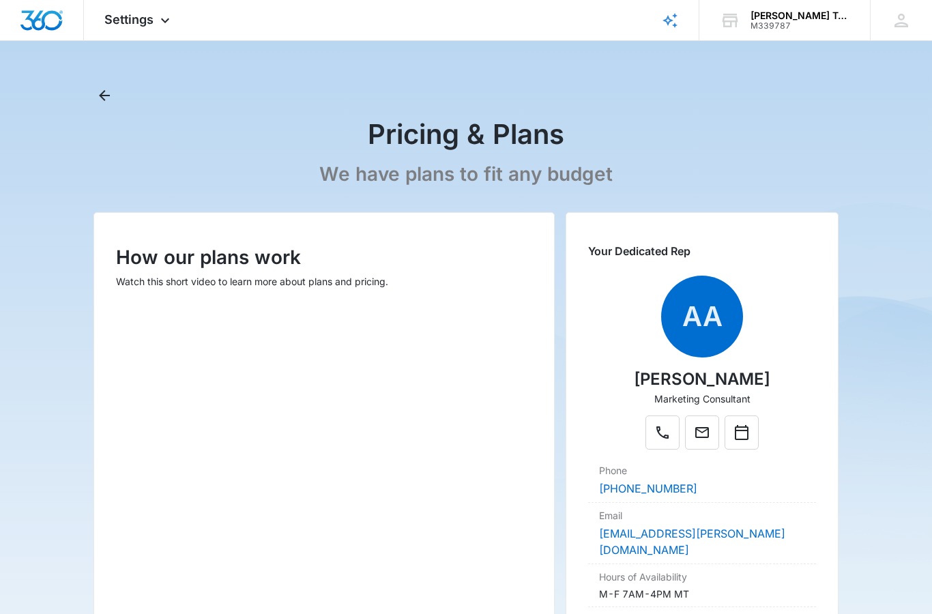
select select "[US_STATE]"
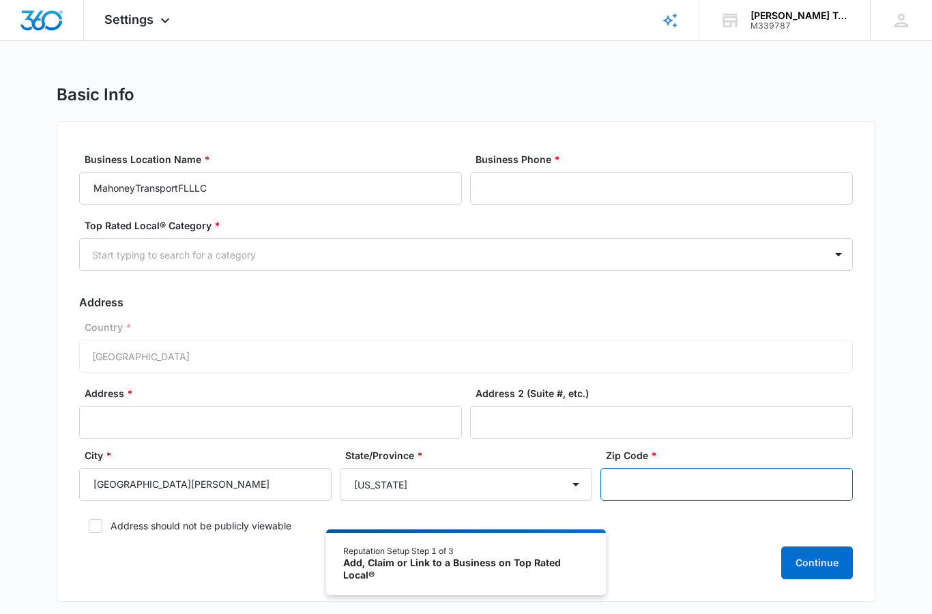
click at [698, 479] on input "Zip Code *" at bounding box center [726, 484] width 252 height 33
type input "34983"
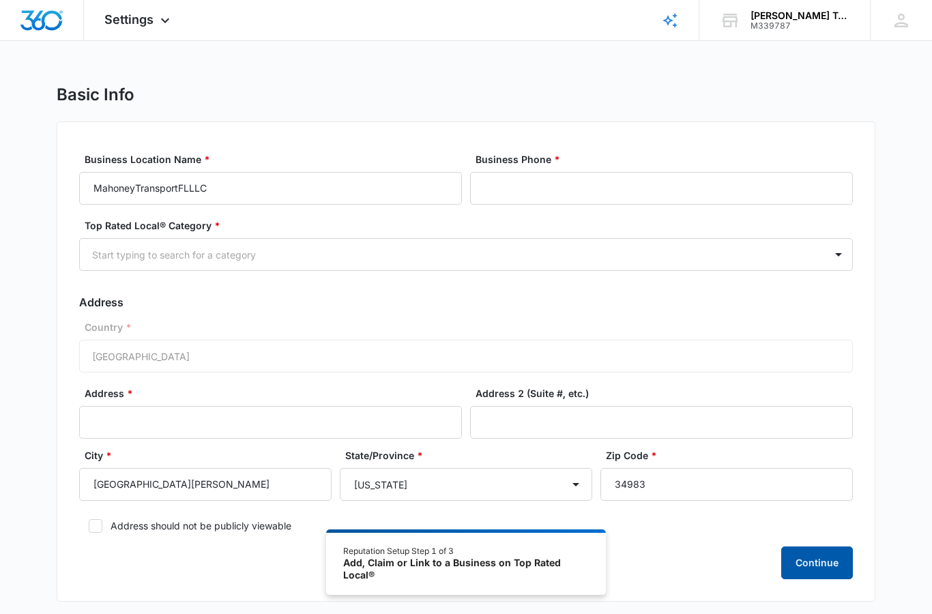
click at [828, 564] on button "Continue" at bounding box center [817, 562] width 72 height 33
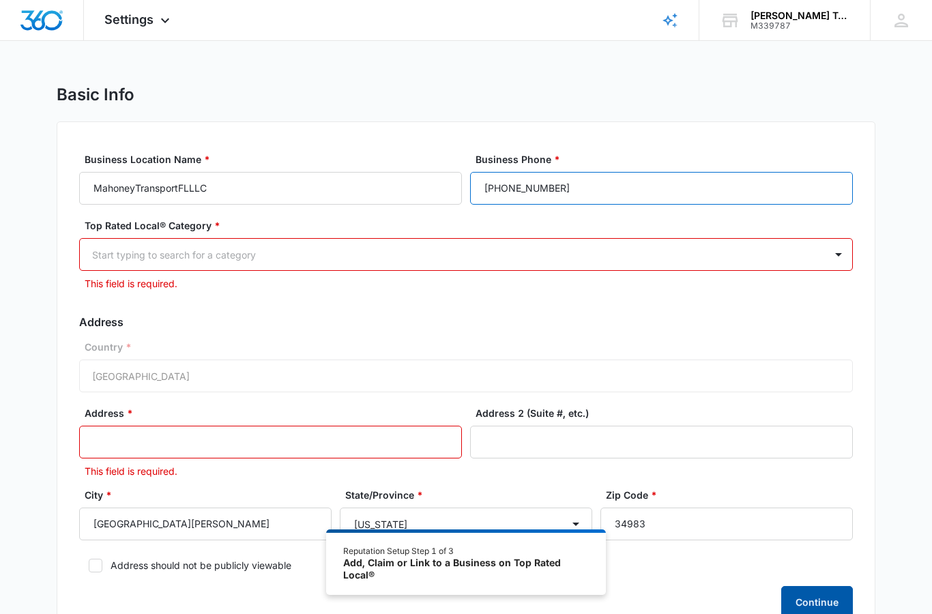
type input "[PHONE_NUMBER]"
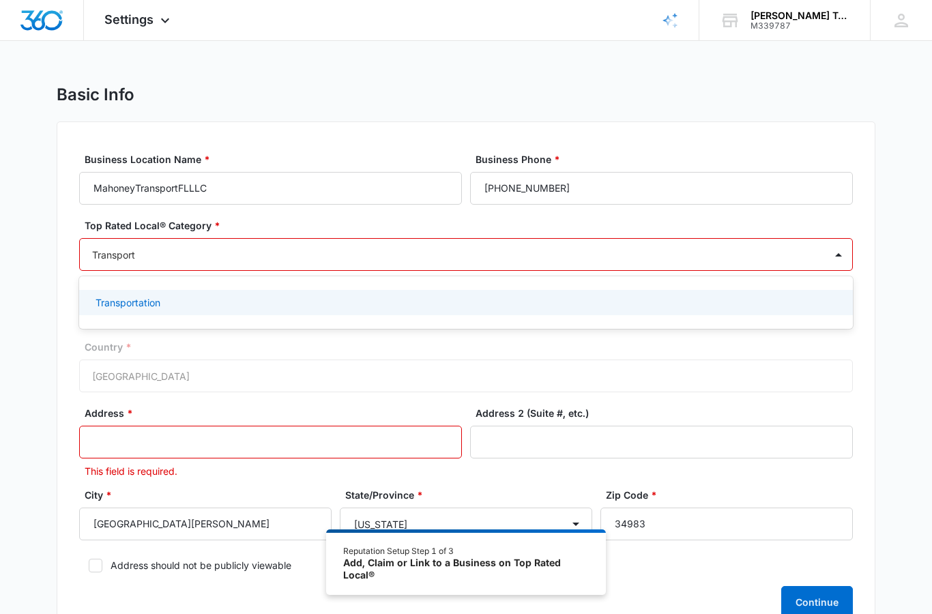
click at [147, 293] on div "Transportation" at bounding box center [465, 302] width 773 height 25
type input "Transport"
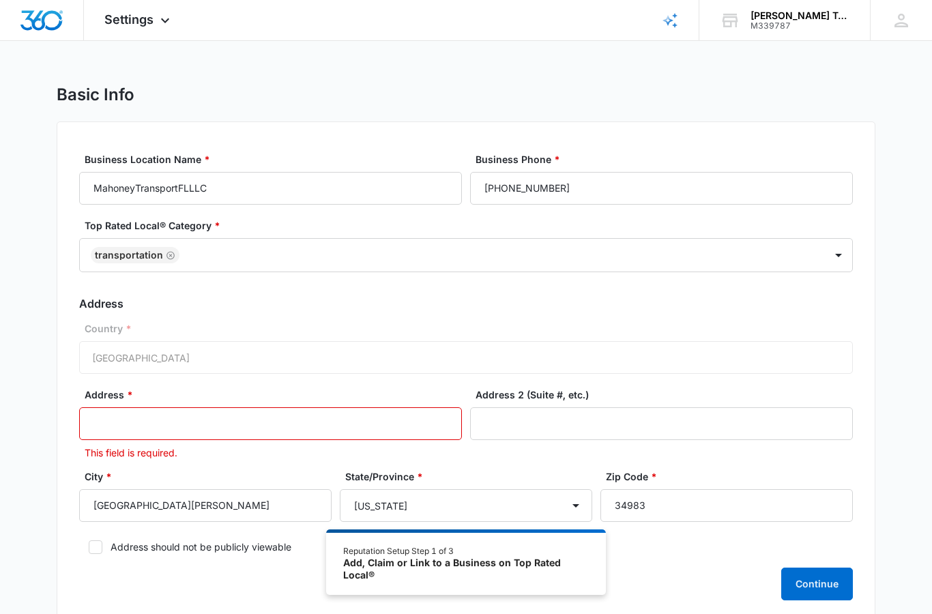
click at [336, 424] on input "Address *" at bounding box center [270, 423] width 383 height 33
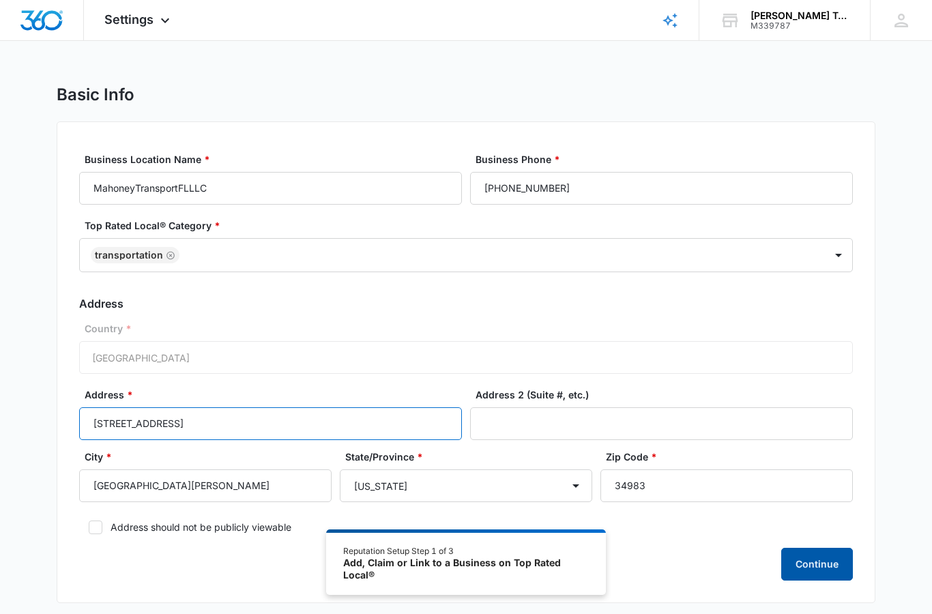
type input "[STREET_ADDRESS]"
click at [810, 558] on button "Continue" at bounding box center [817, 564] width 72 height 33
click at [823, 554] on button "Continue" at bounding box center [817, 564] width 72 height 33
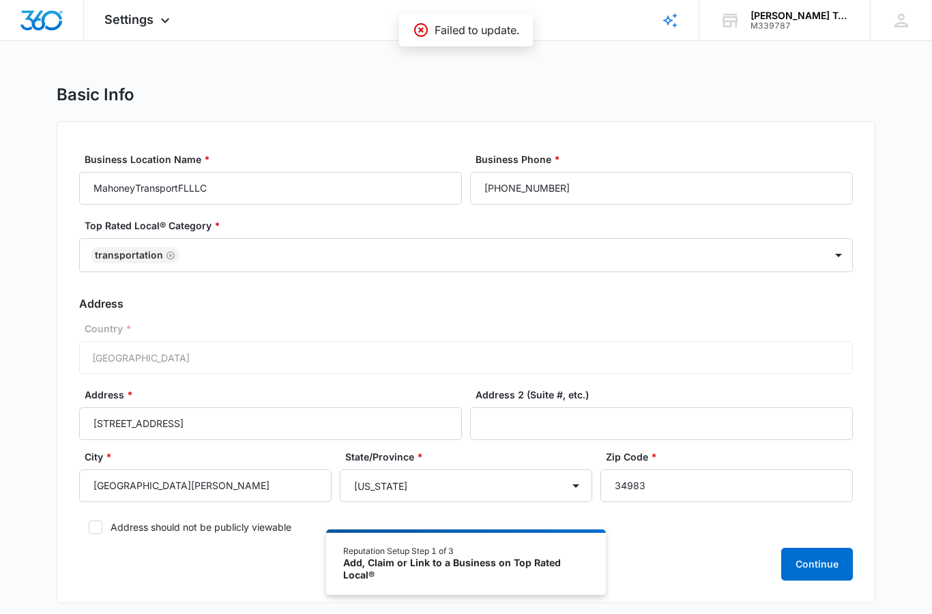
click at [427, 29] on icon at bounding box center [421, 30] width 14 height 14
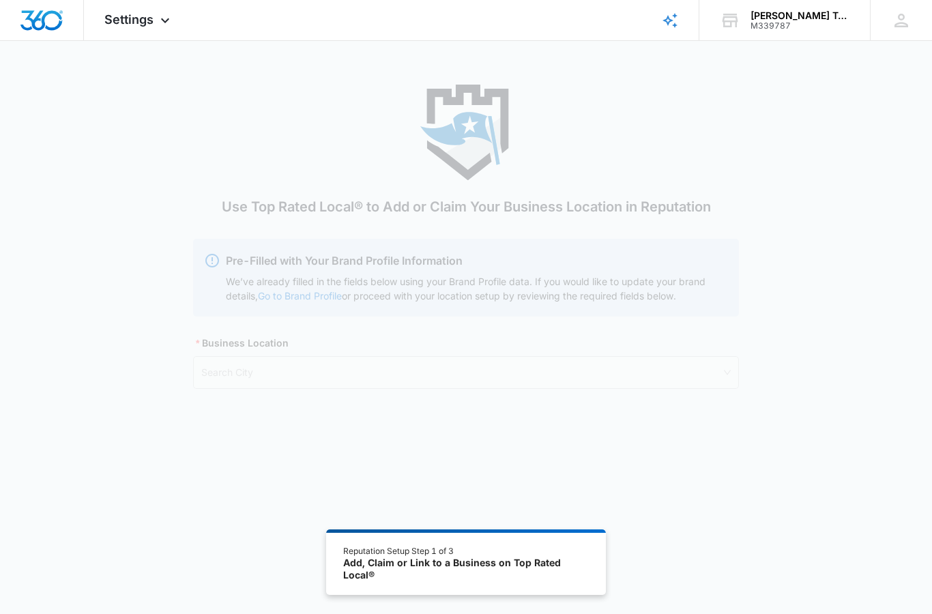
scroll to position [129, 0]
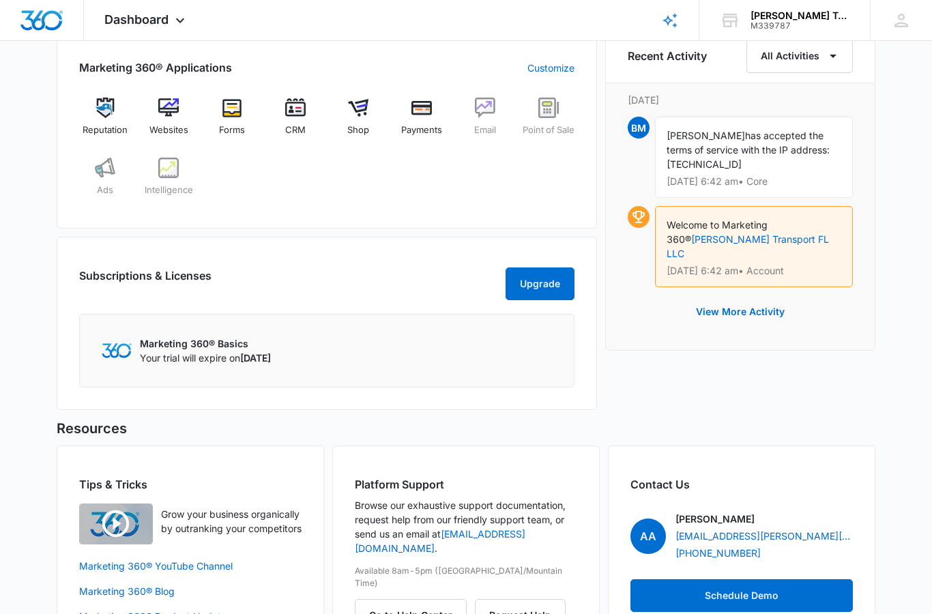
scroll to position [566, 0]
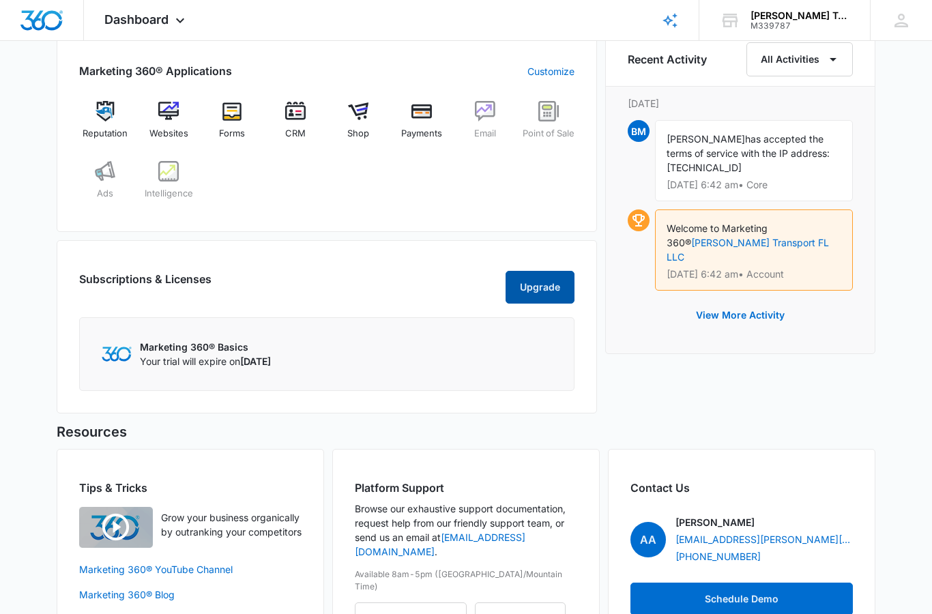
click at [536, 303] on button "Upgrade" at bounding box center [539, 287] width 69 height 33
